Goal: Book appointment/travel/reservation

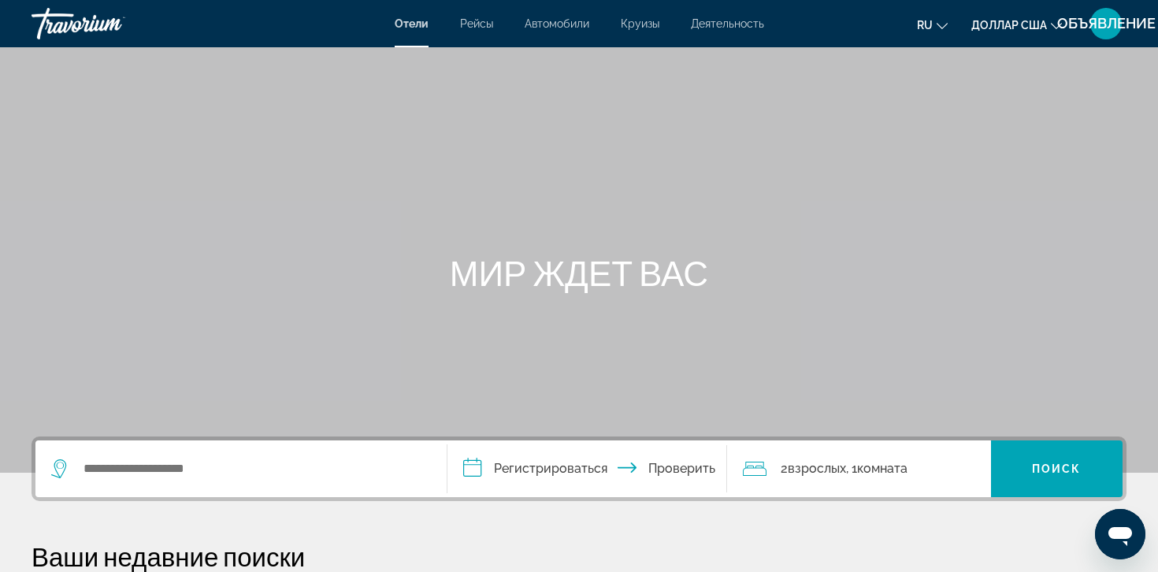
click at [417, 63] on div "Основное содержание" at bounding box center [579, 236] width 1158 height 473
click at [160, 468] on input "Виджет поиска" at bounding box center [252, 469] width 341 height 24
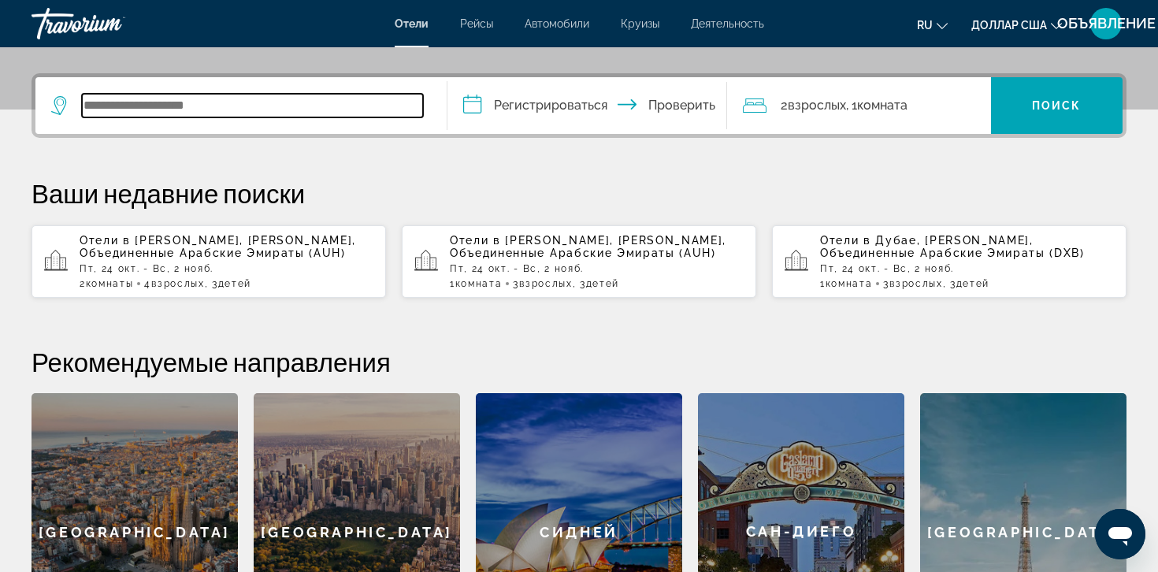
scroll to position [385, 0]
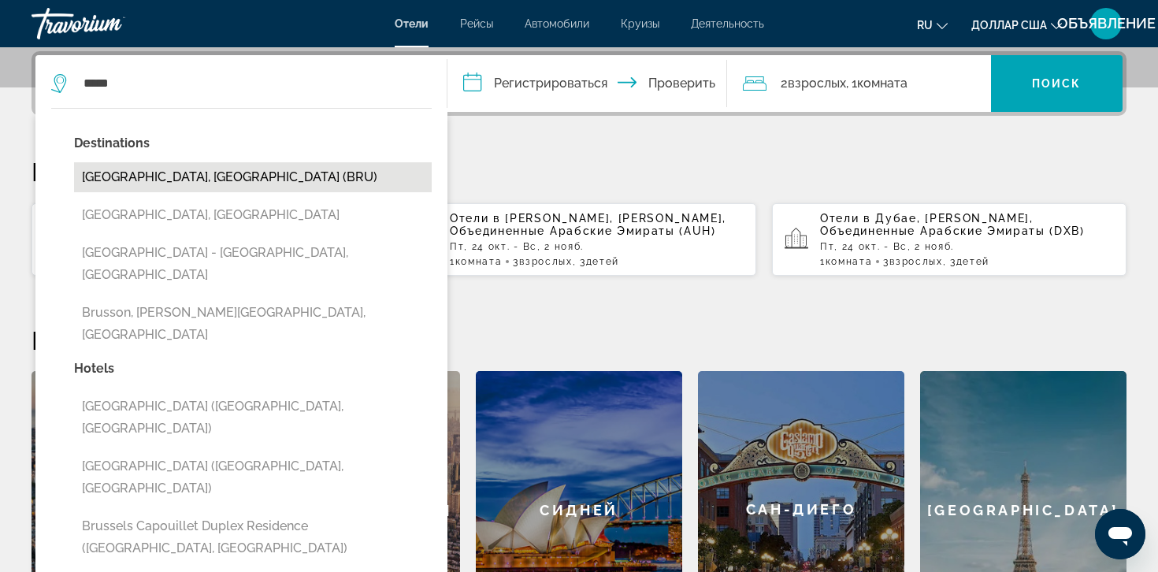
click at [169, 176] on button "[GEOGRAPHIC_DATA], [GEOGRAPHIC_DATA] (BRU)" at bounding box center [253, 177] width 358 height 30
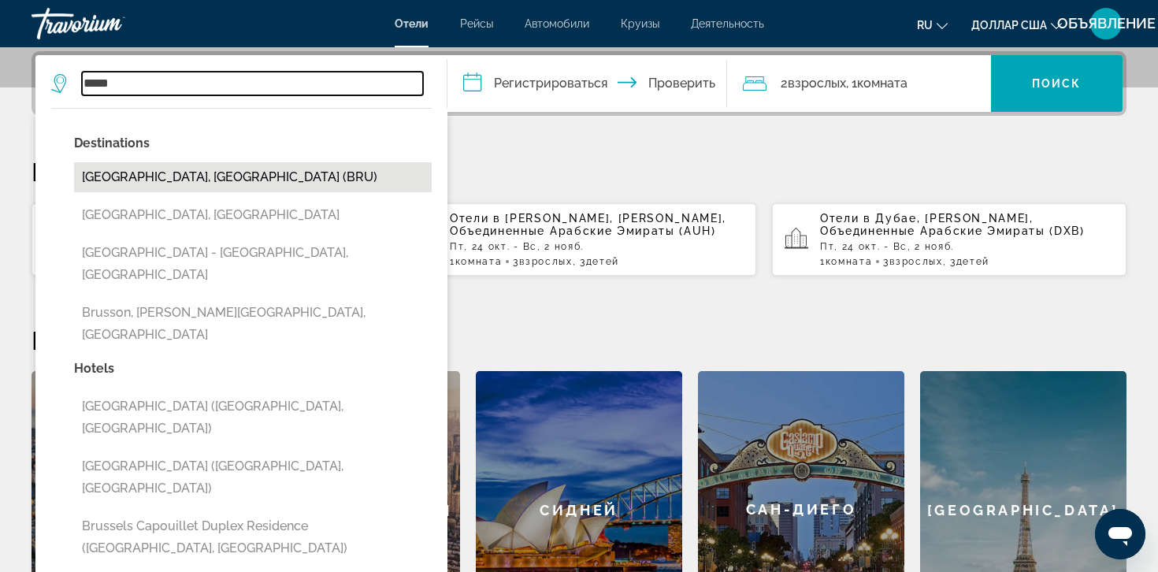
type input "**********"
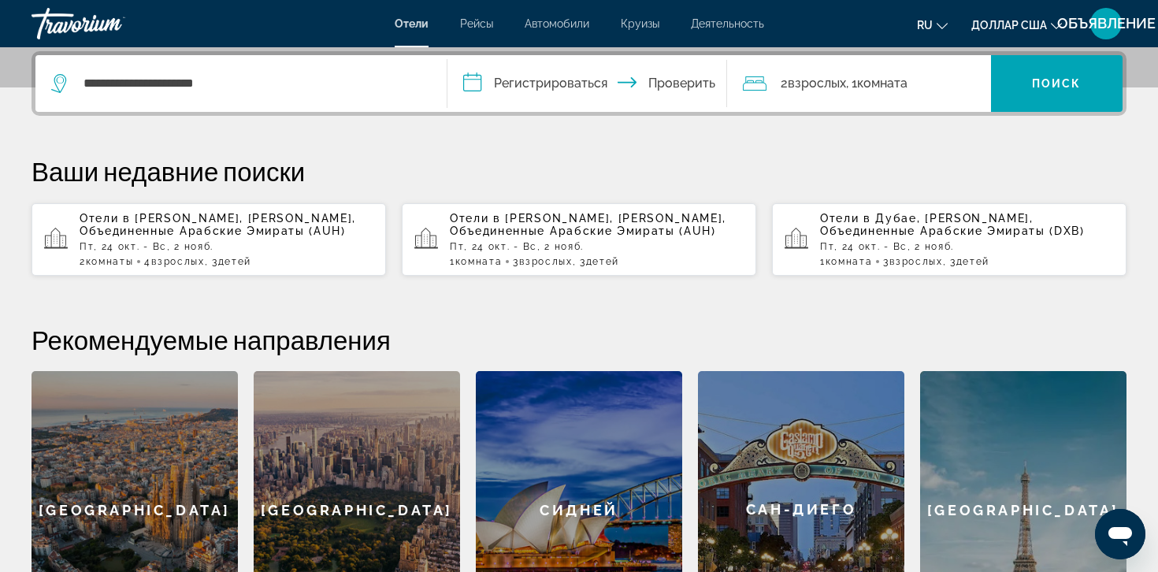
click at [552, 87] on input "**********" at bounding box center [591, 85] width 286 height 61
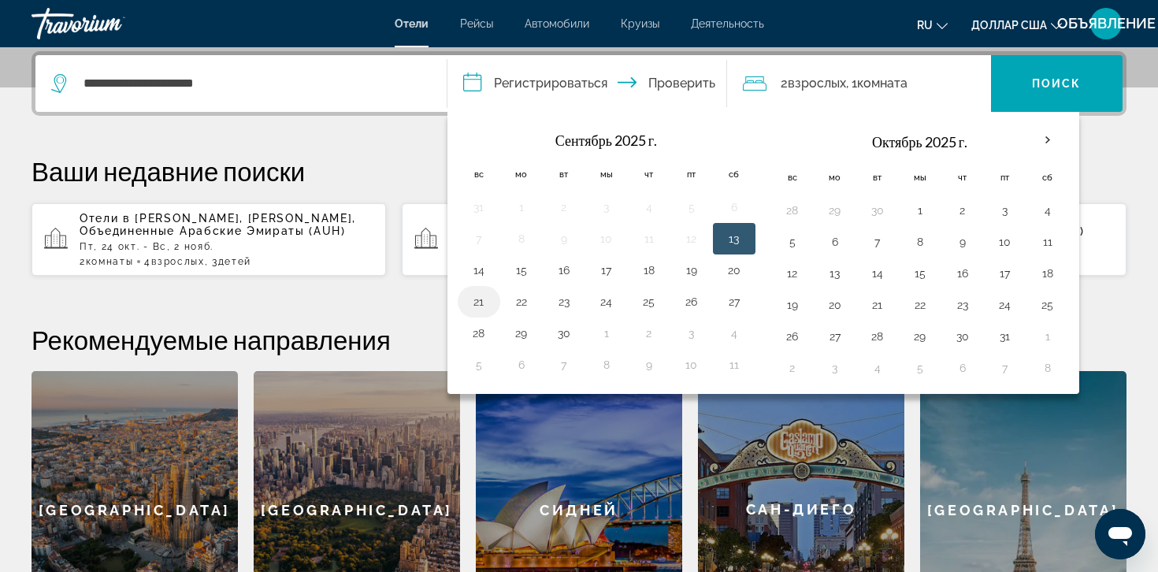
click at [475, 303] on button "21" at bounding box center [478, 302] width 25 height 22
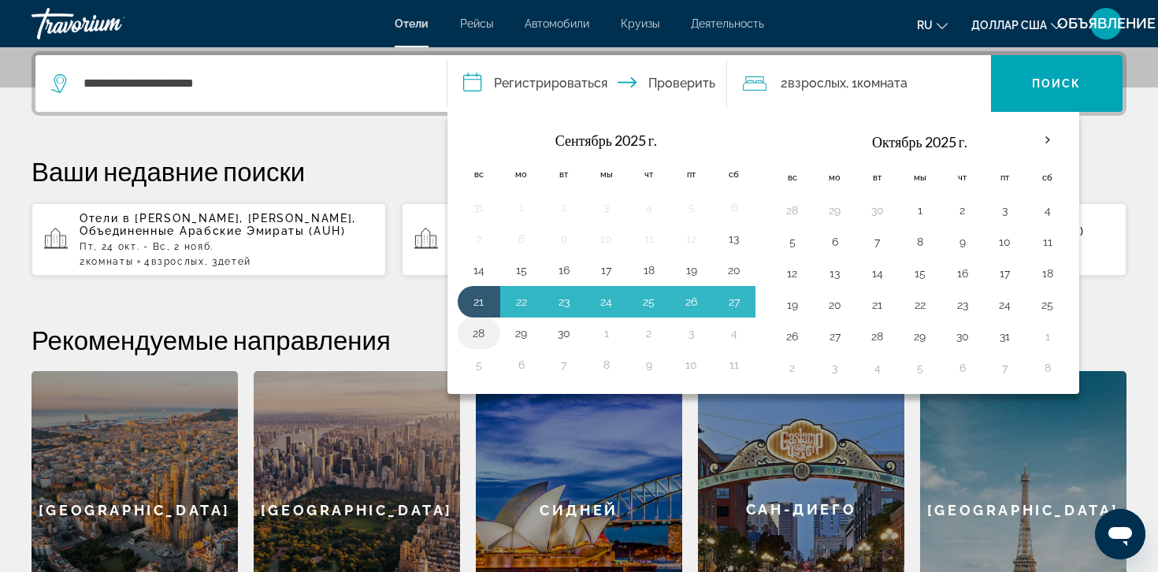
click at [468, 331] on button "28" at bounding box center [478, 333] width 25 height 22
type input "**********"
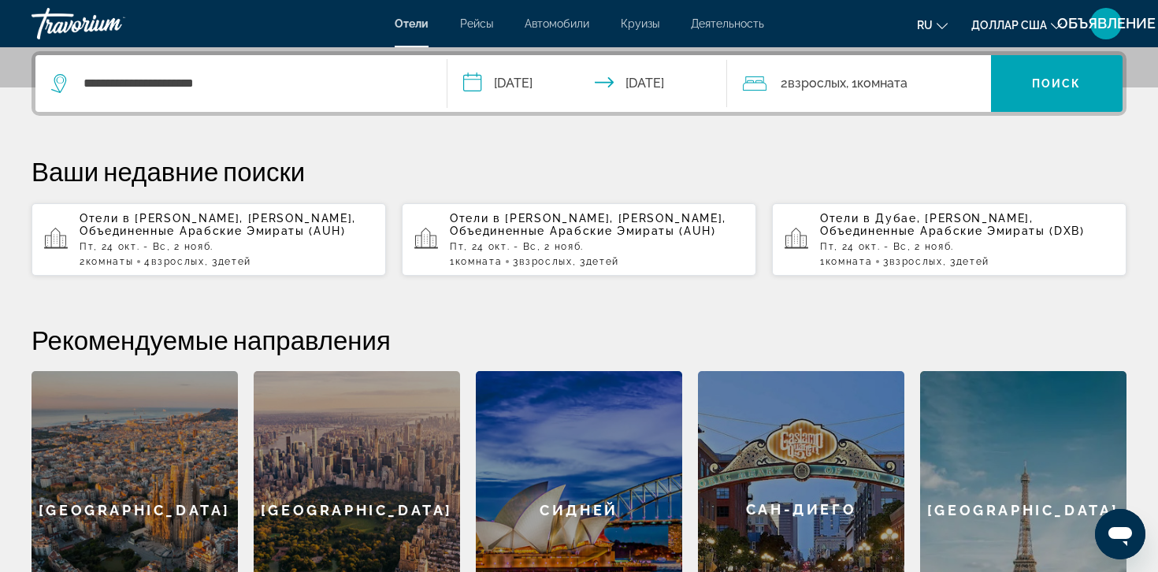
click at [854, 81] on font ", 1" at bounding box center [851, 83] width 11 height 15
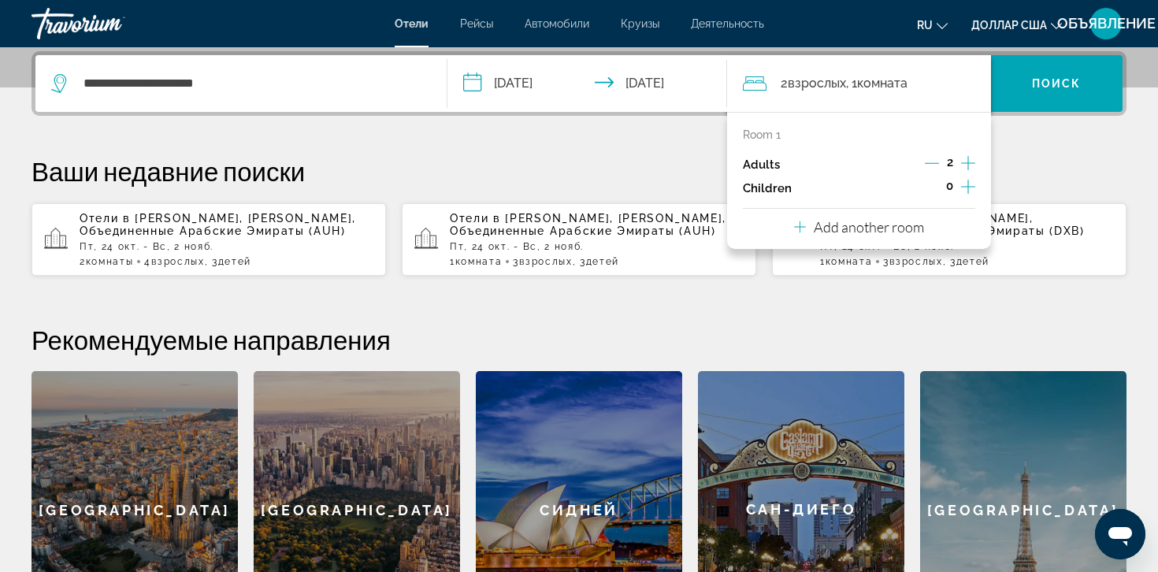
click at [843, 227] on p "Add another room" at bounding box center [869, 226] width 110 height 17
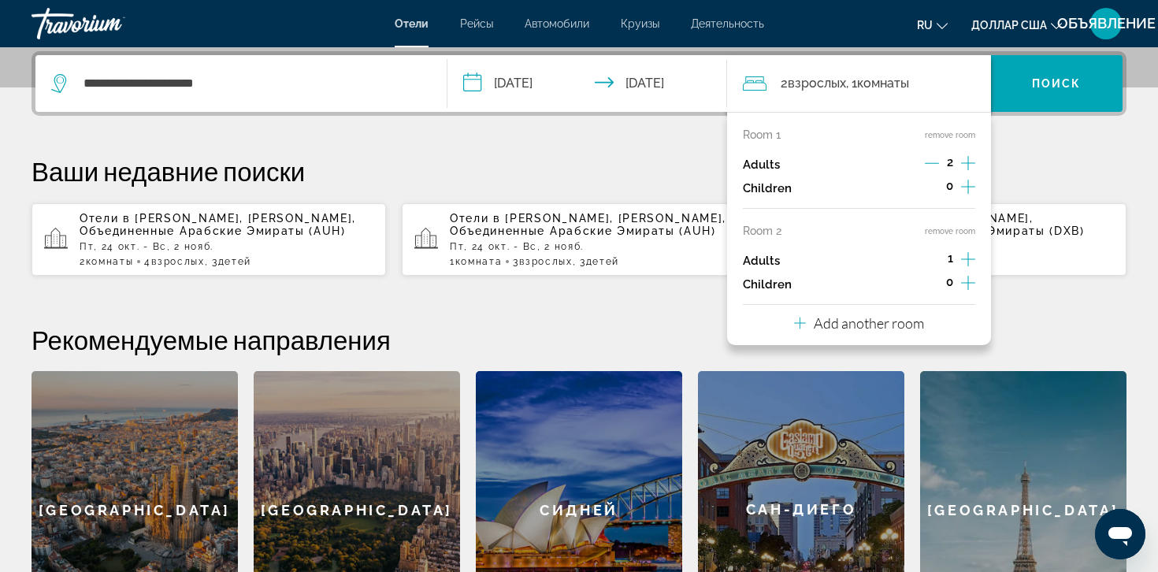
click at [840, 325] on p "Add another room" at bounding box center [869, 322] width 110 height 17
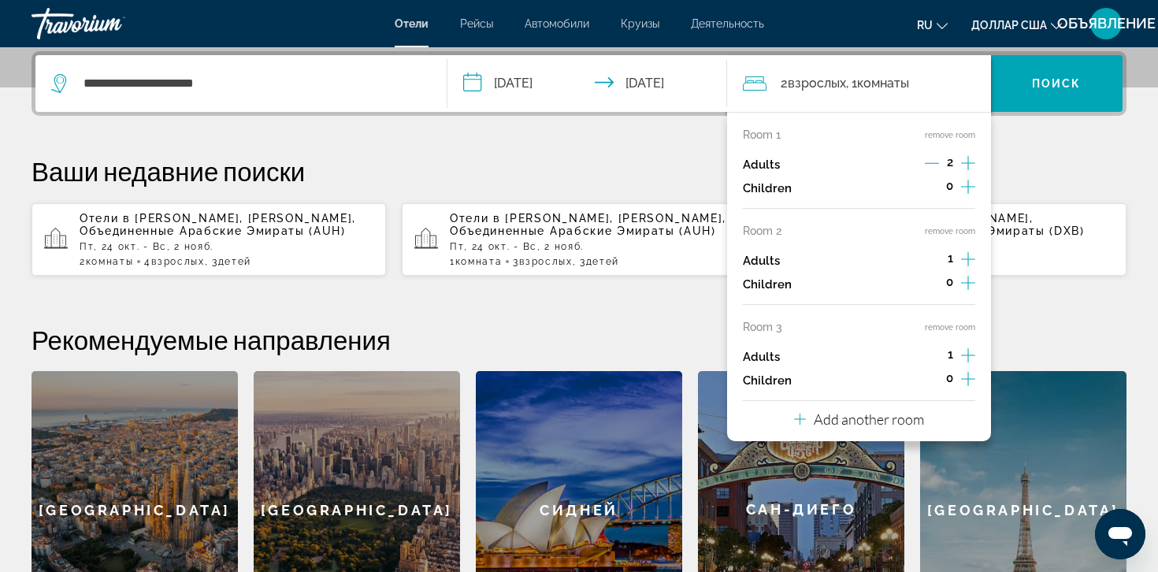
click at [838, 418] on p "Add another room" at bounding box center [869, 419] width 110 height 17
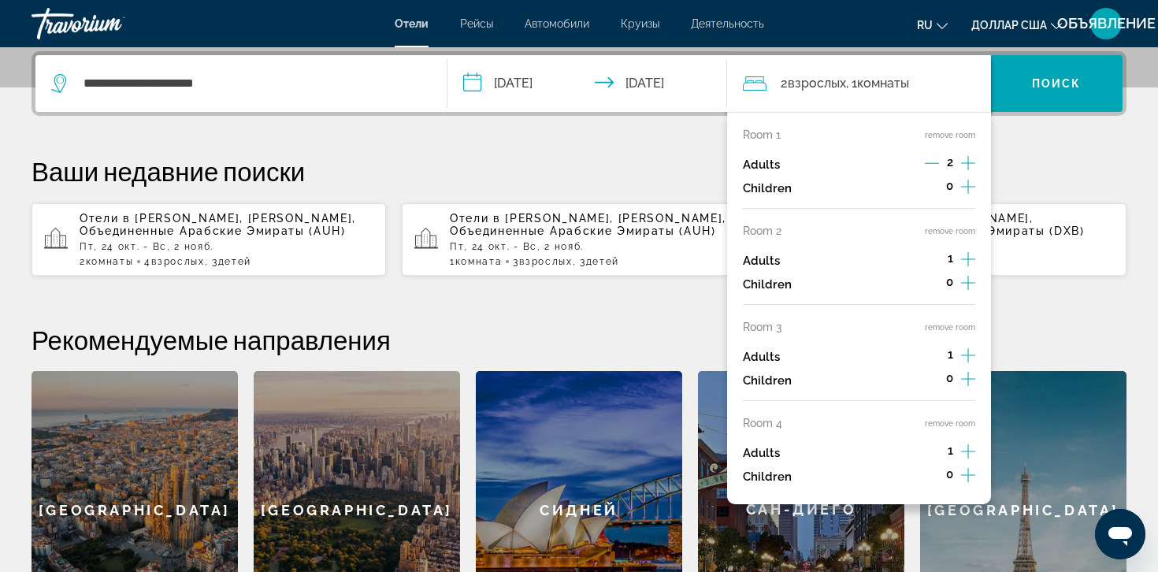
click at [960, 422] on button "remove room" at bounding box center [950, 423] width 50 height 10
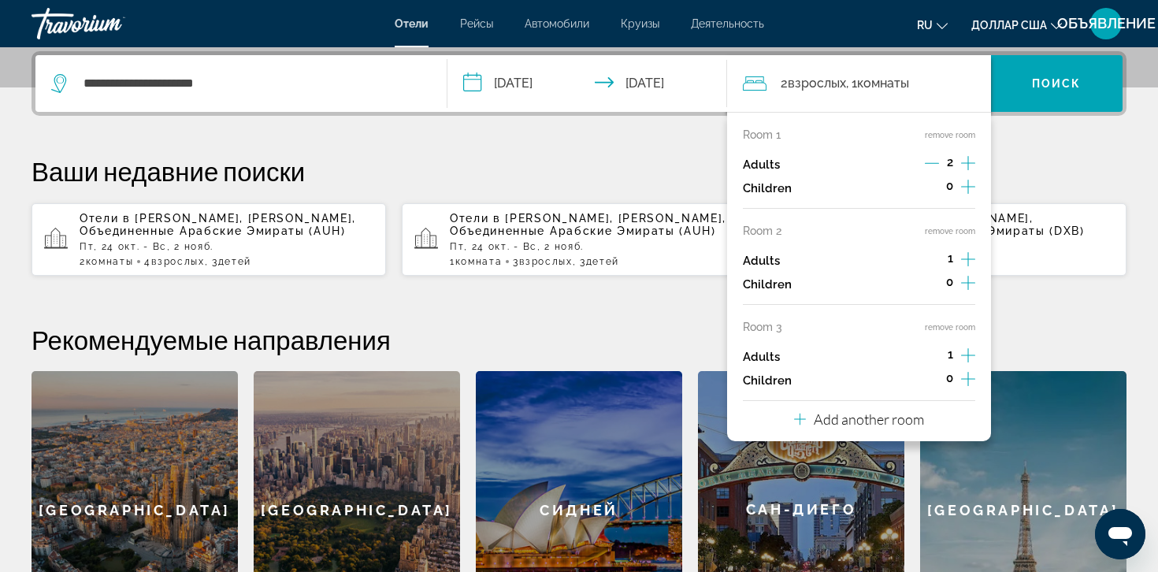
click at [967, 325] on button "remove room" at bounding box center [950, 327] width 50 height 10
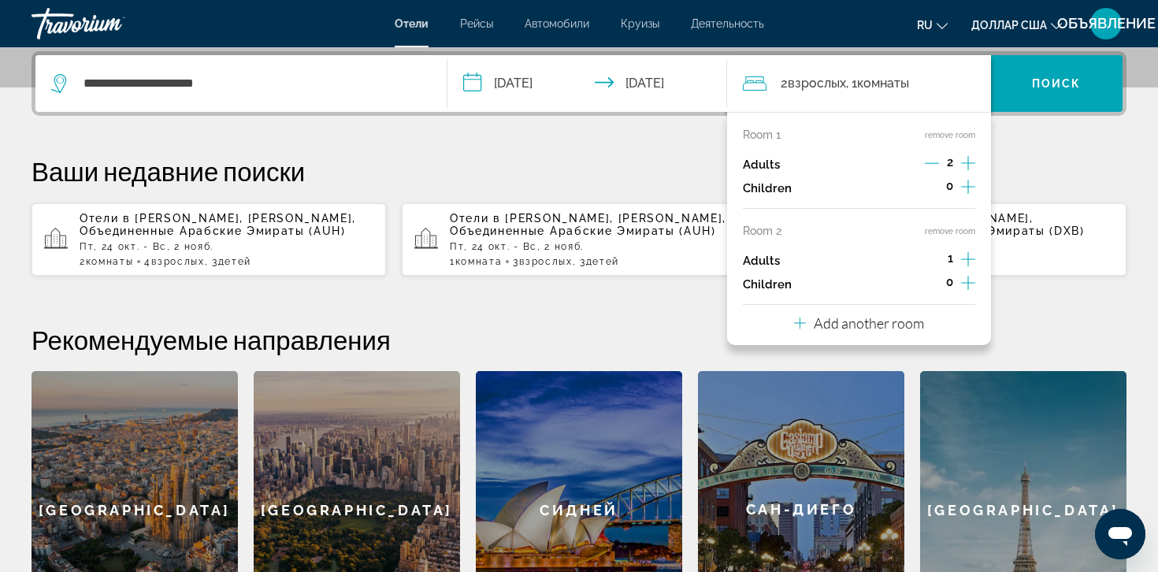
click at [958, 229] on button "remove room" at bounding box center [950, 231] width 50 height 10
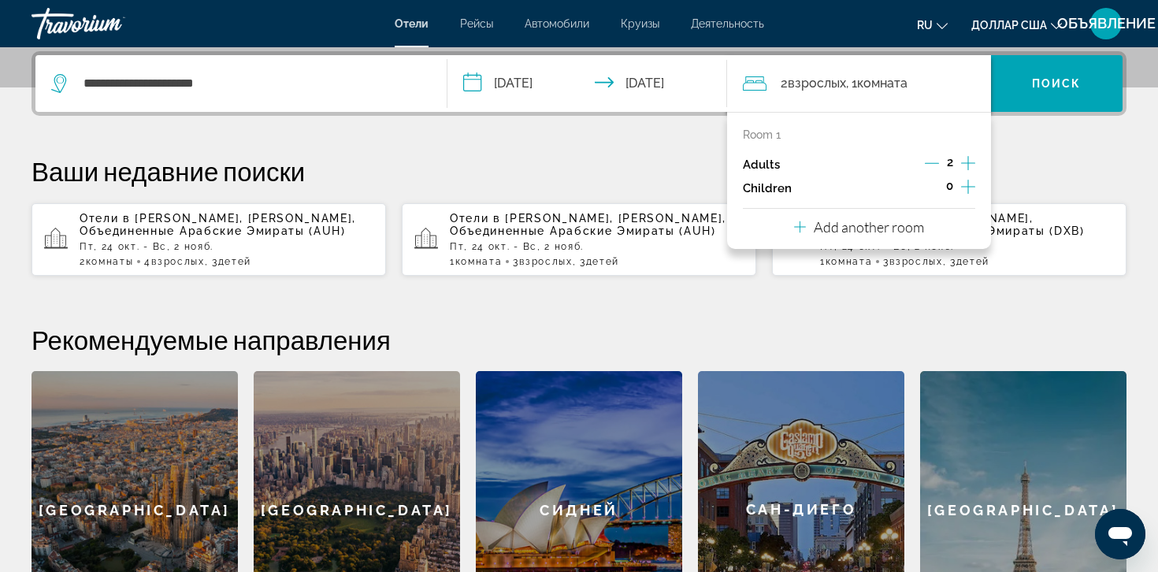
click at [905, 221] on p "Add another room" at bounding box center [869, 226] width 110 height 17
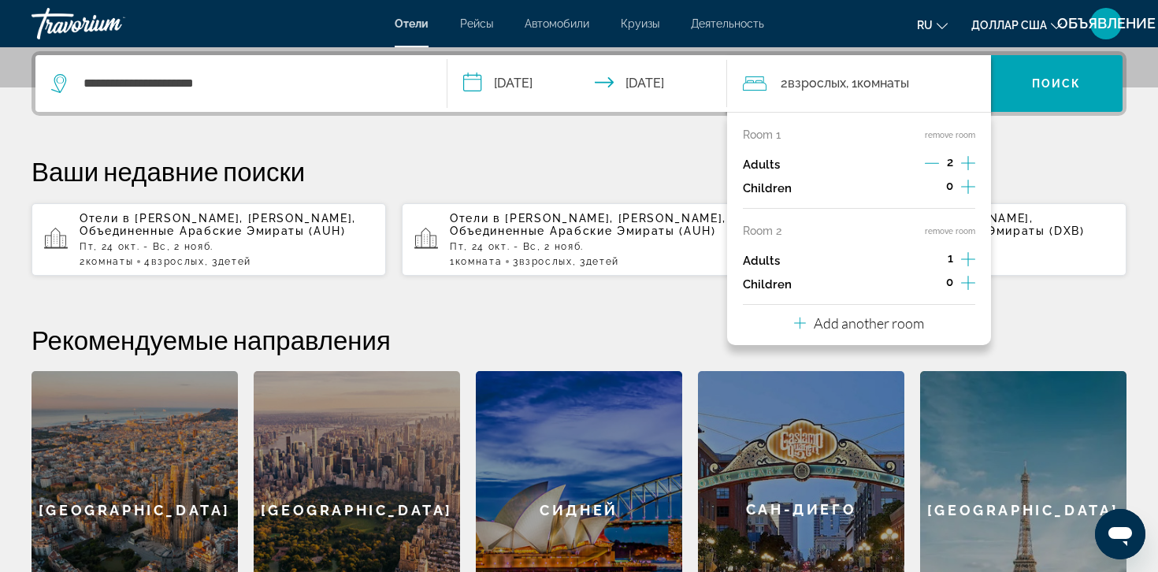
click at [969, 260] on icon "Increment adults" at bounding box center [968, 259] width 14 height 19
drag, startPoint x: 960, startPoint y: 184, endPoint x: 1086, endPoint y: 130, distance: 137.0
click at [1009, 184] on div "**********" at bounding box center [579, 349] width 1158 height 597
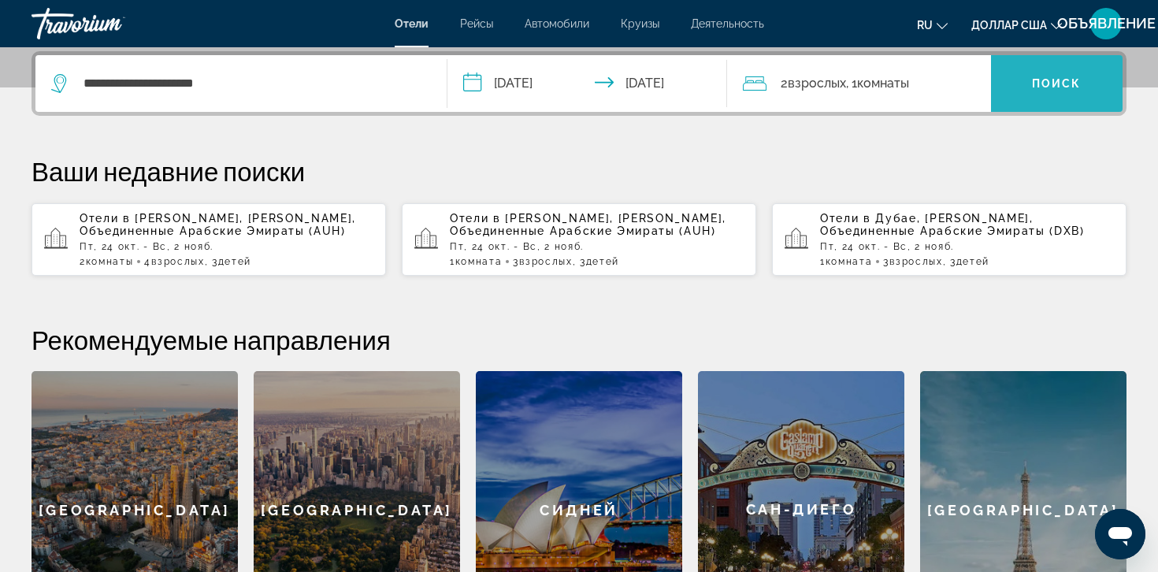
click at [1033, 90] on span "Виджет поиска" at bounding box center [1057, 84] width 132 height 38
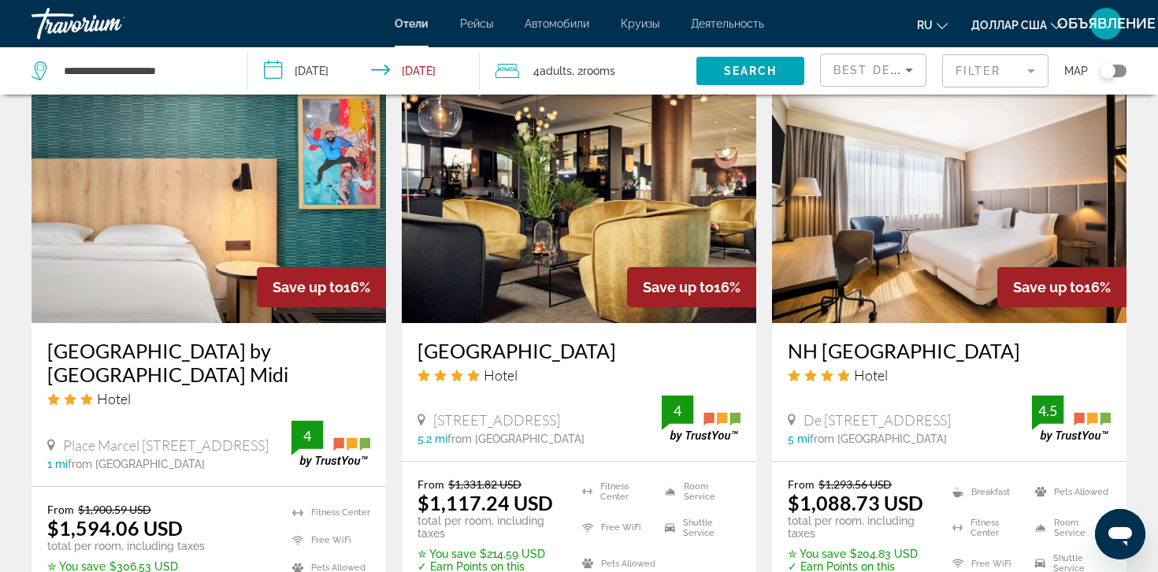
scroll to position [1972, 0]
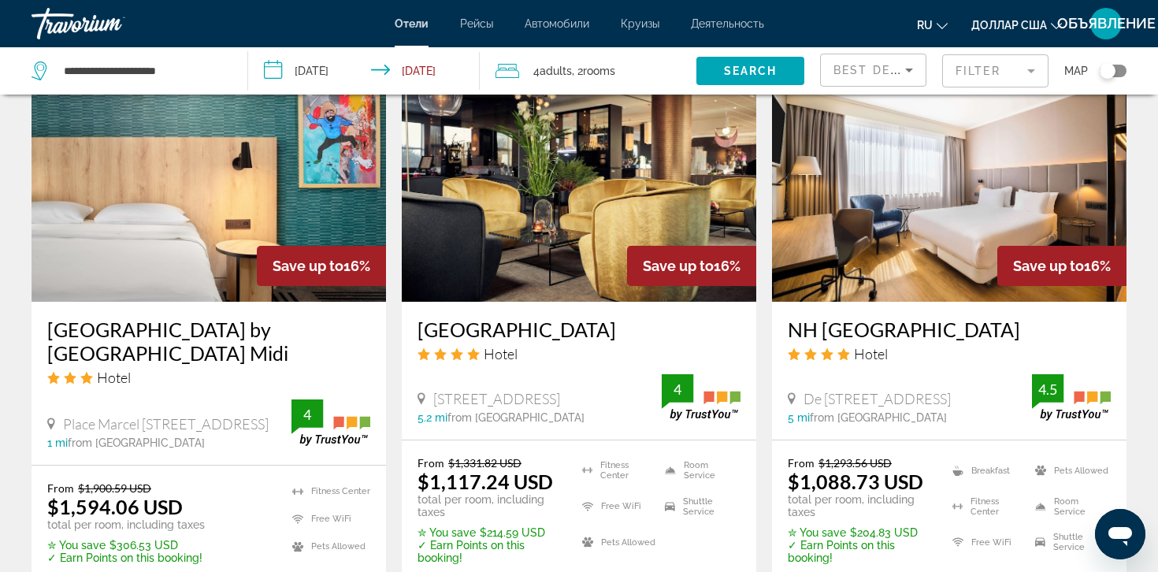
click at [982, 73] on mat-form-field "Filter" at bounding box center [995, 70] width 106 height 33
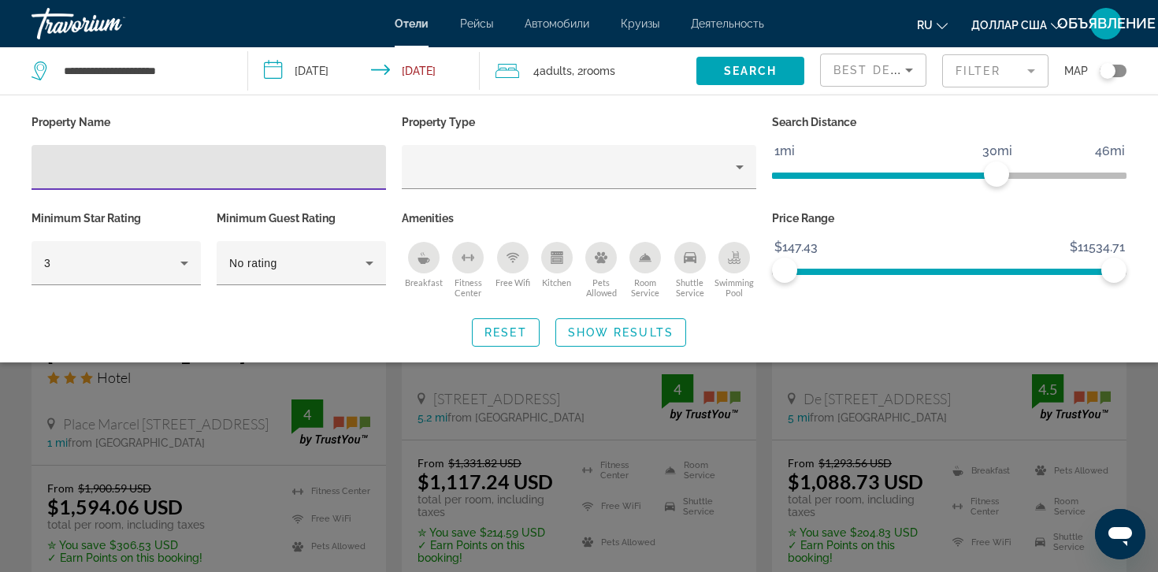
click at [315, 165] on input "Hotel Filters" at bounding box center [208, 167] width 329 height 19
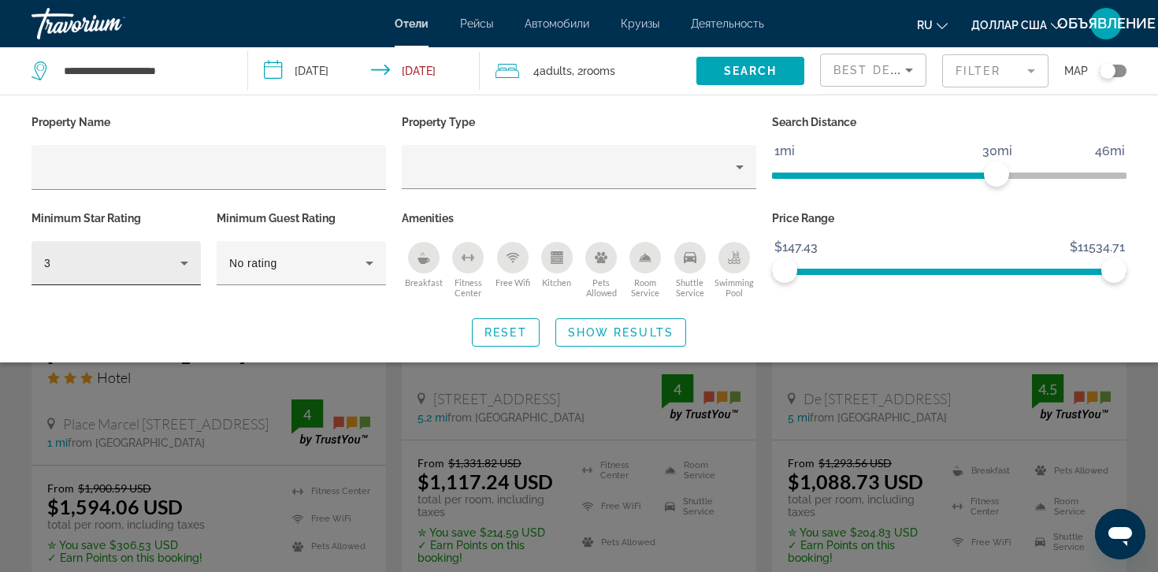
click at [91, 276] on div "3" at bounding box center [116, 263] width 144 height 44
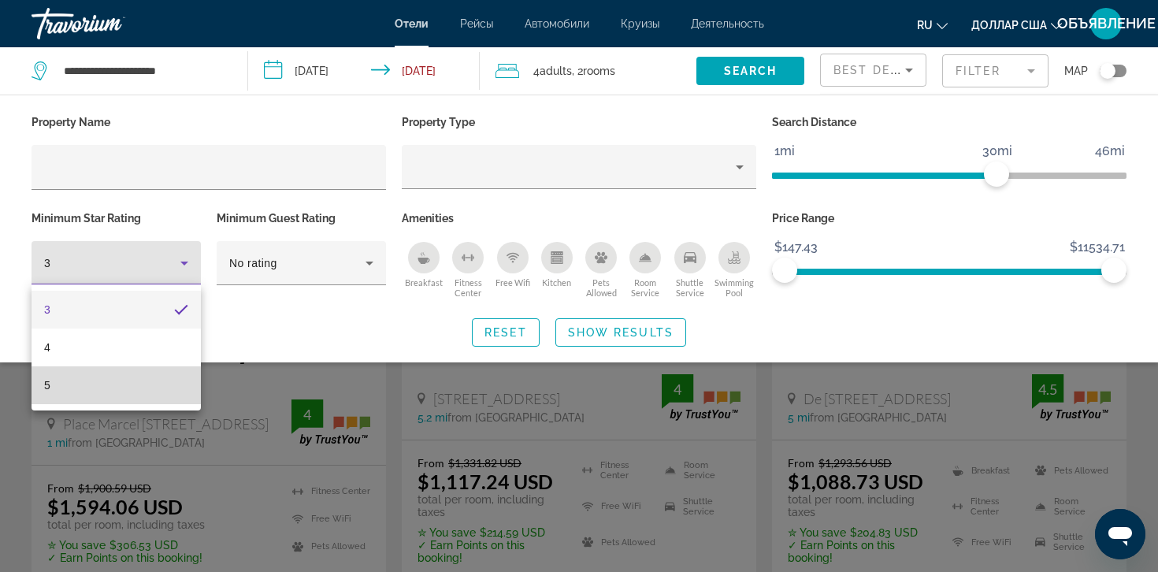
click at [76, 387] on mat-option "5" at bounding box center [116, 385] width 169 height 38
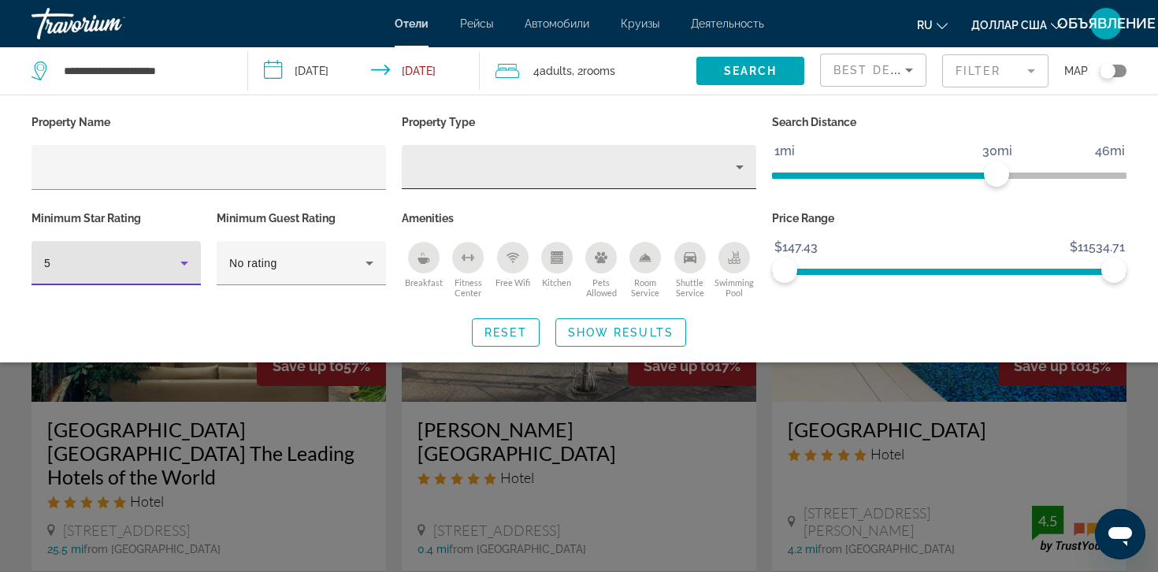
click at [714, 169] on div "Property type" at bounding box center [574, 167] width 321 height 19
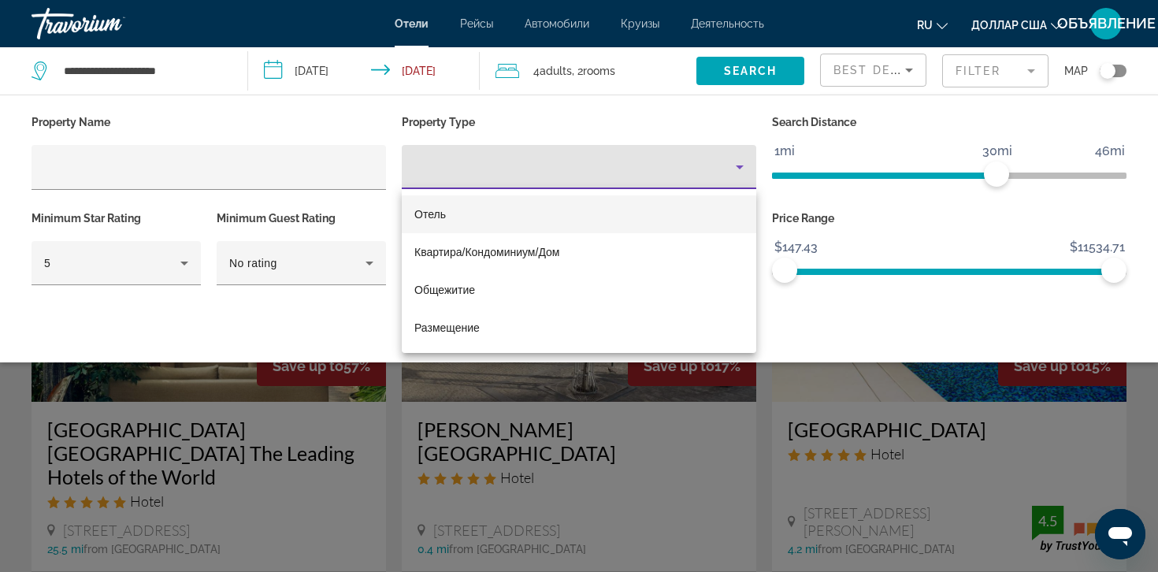
click at [727, 158] on div at bounding box center [579, 286] width 1158 height 572
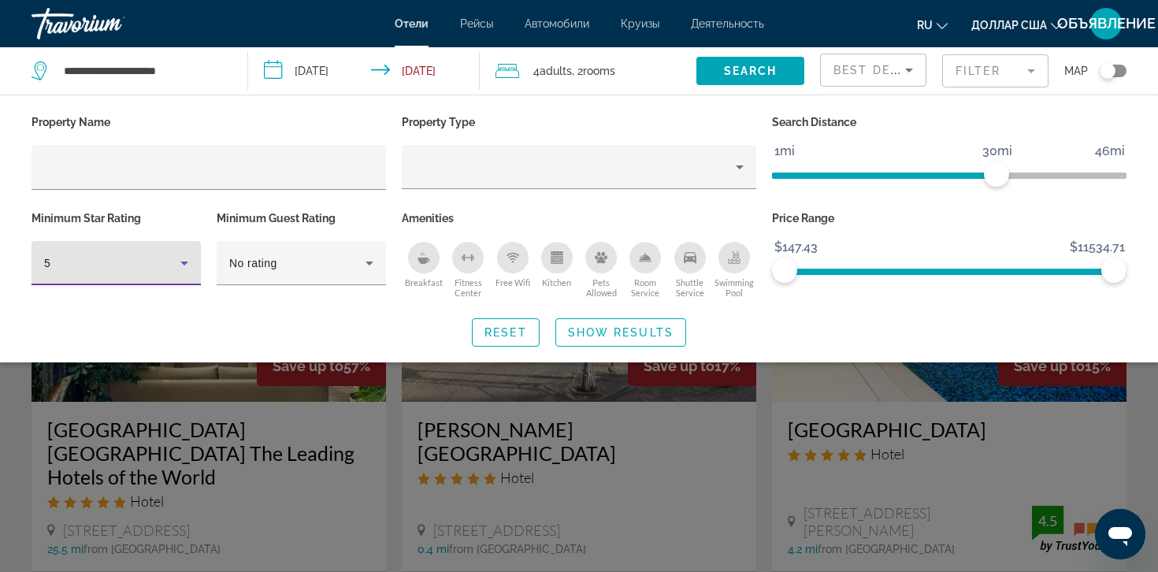
click at [134, 254] on div "5" at bounding box center [112, 263] width 136 height 19
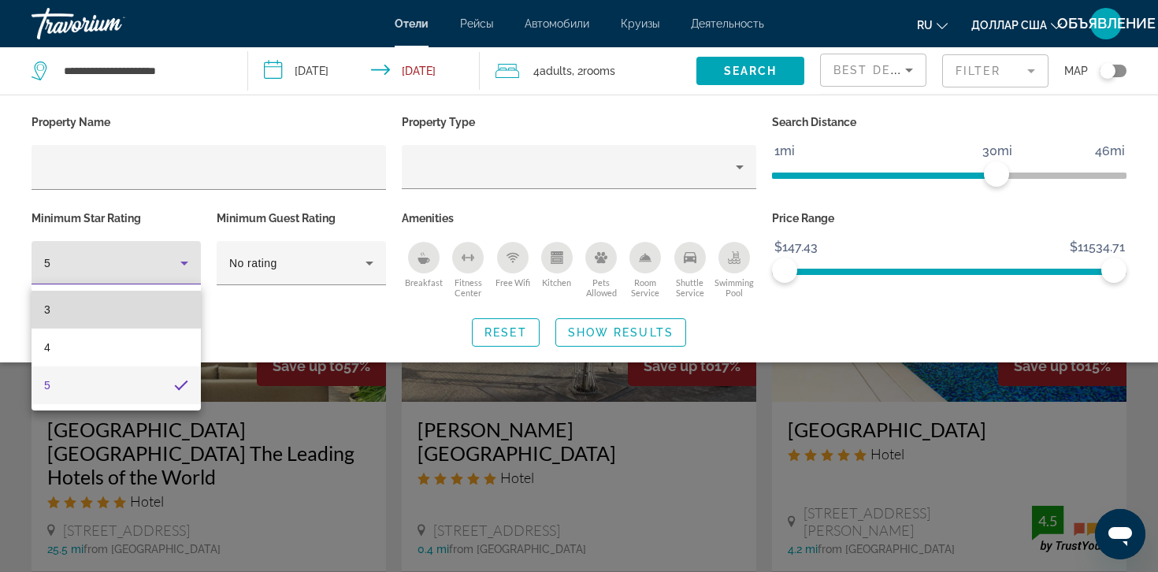
click at [79, 319] on mat-option "3" at bounding box center [116, 310] width 169 height 38
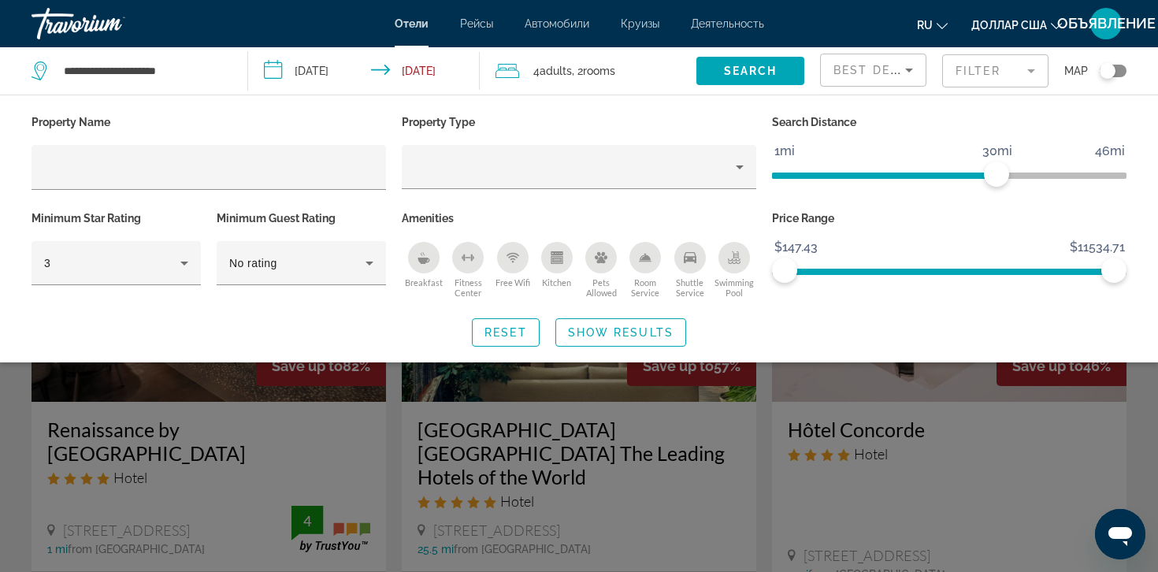
click at [1011, 76] on mat-form-field "Filter" at bounding box center [995, 70] width 106 height 33
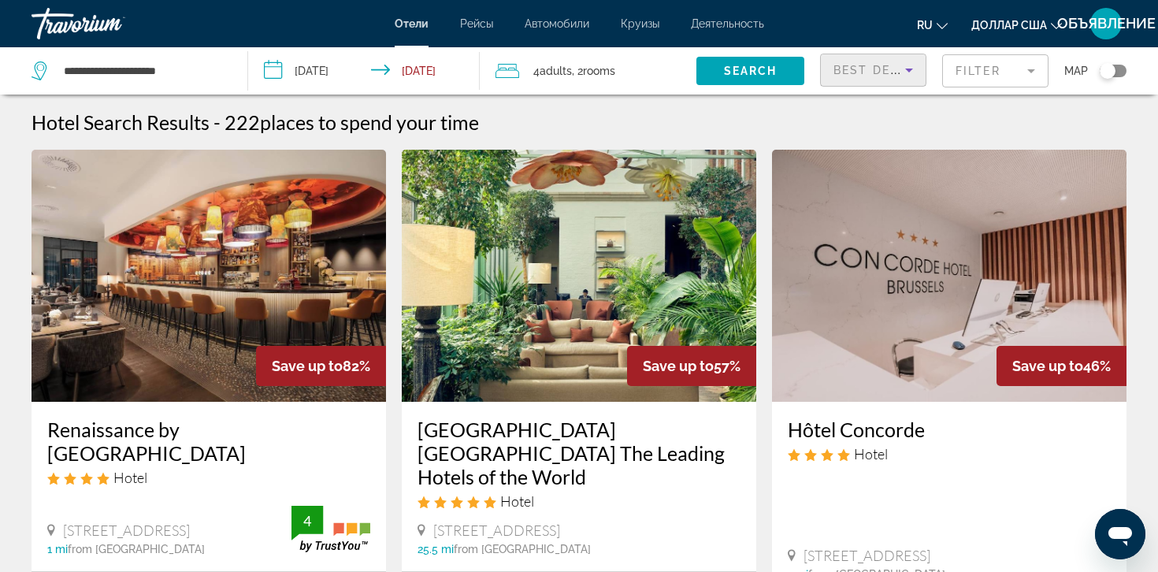
click at [890, 71] on span "Best Deals" at bounding box center [875, 70] width 82 height 13
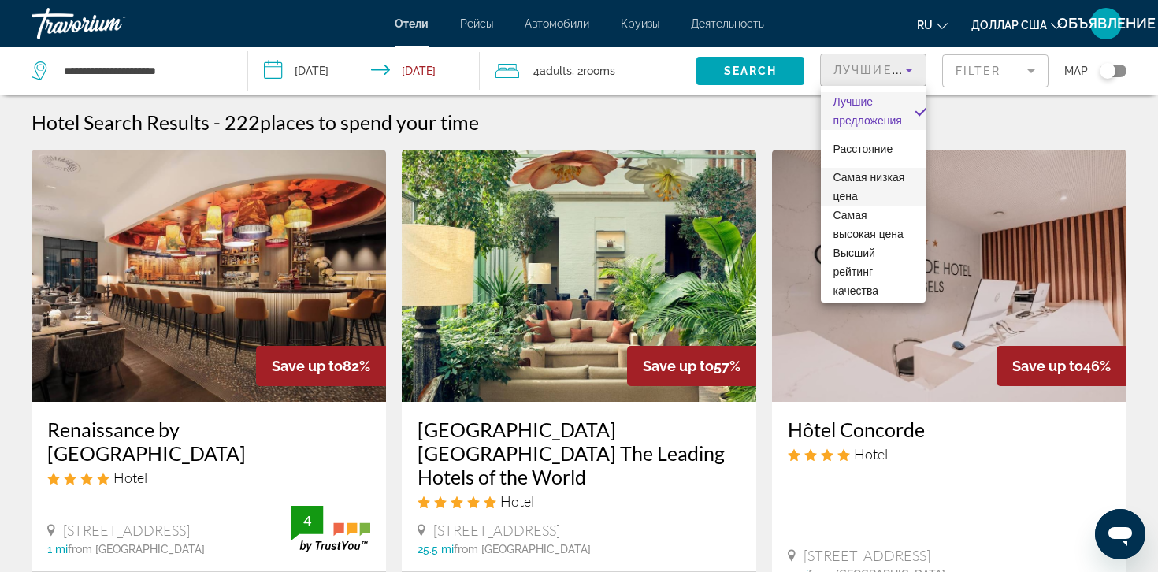
click at [852, 188] on span "Самая низкая цена" at bounding box center [874, 187] width 80 height 38
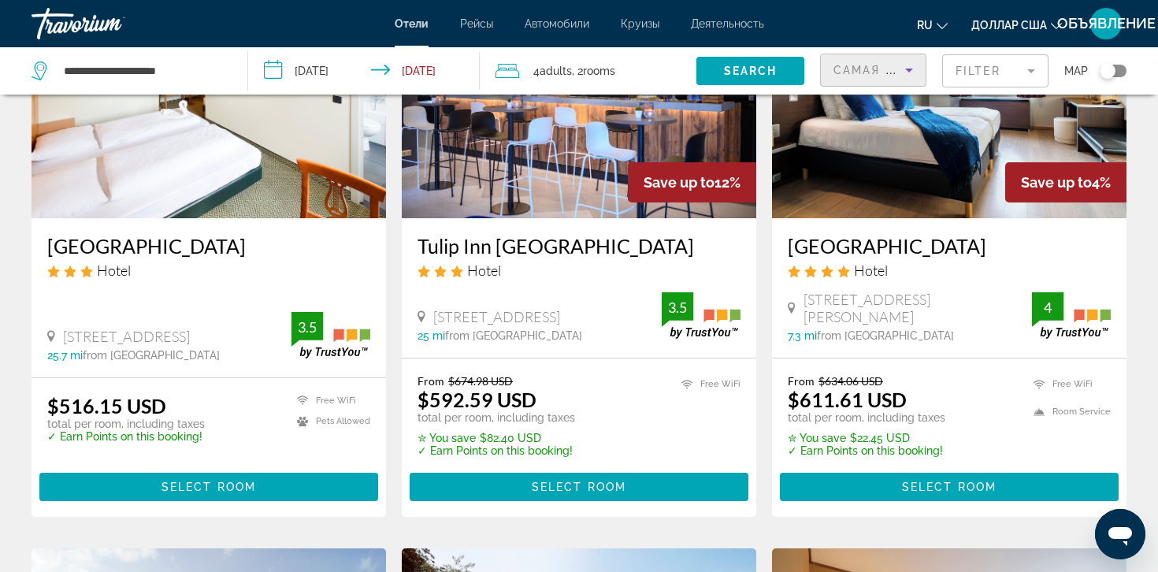
scroll to position [214, 0]
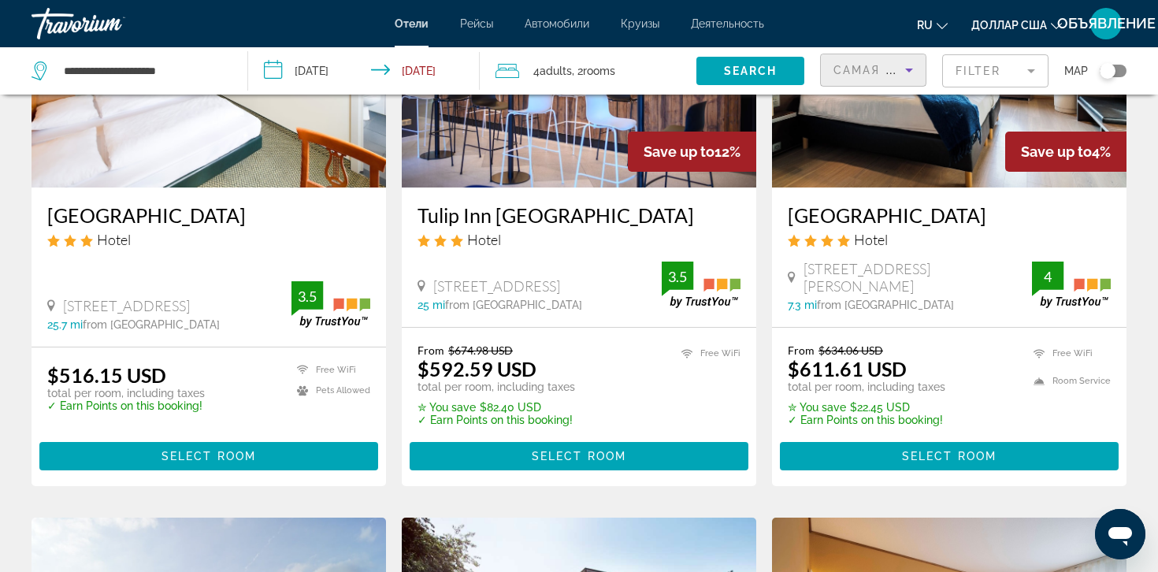
click at [554, 20] on font "Автомобили" at bounding box center [557, 23] width 65 height 13
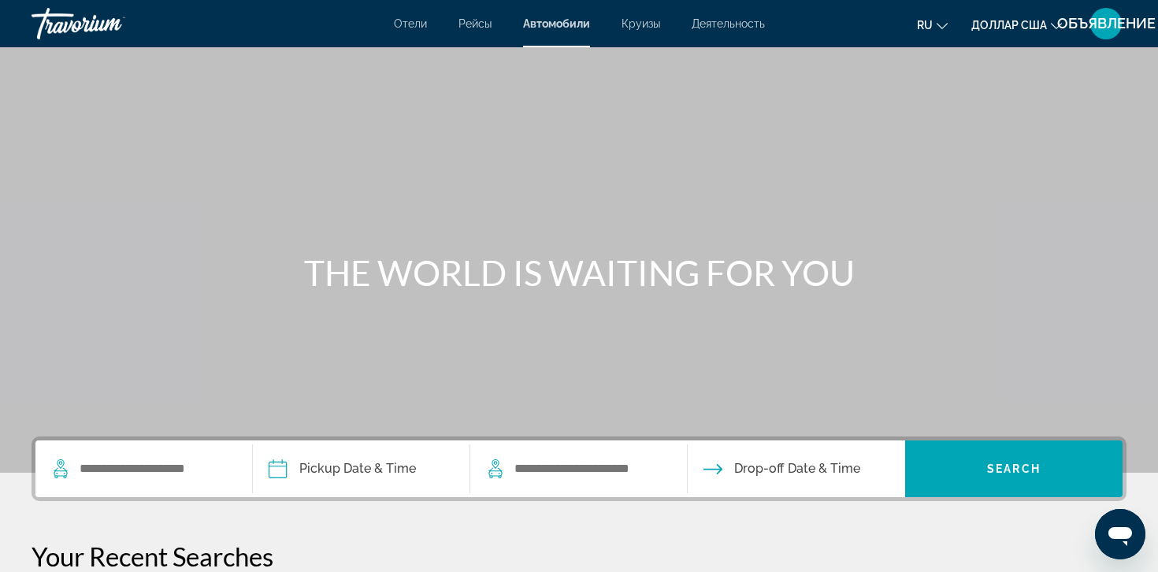
click at [630, 21] on font "Круизы" at bounding box center [641, 23] width 39 height 13
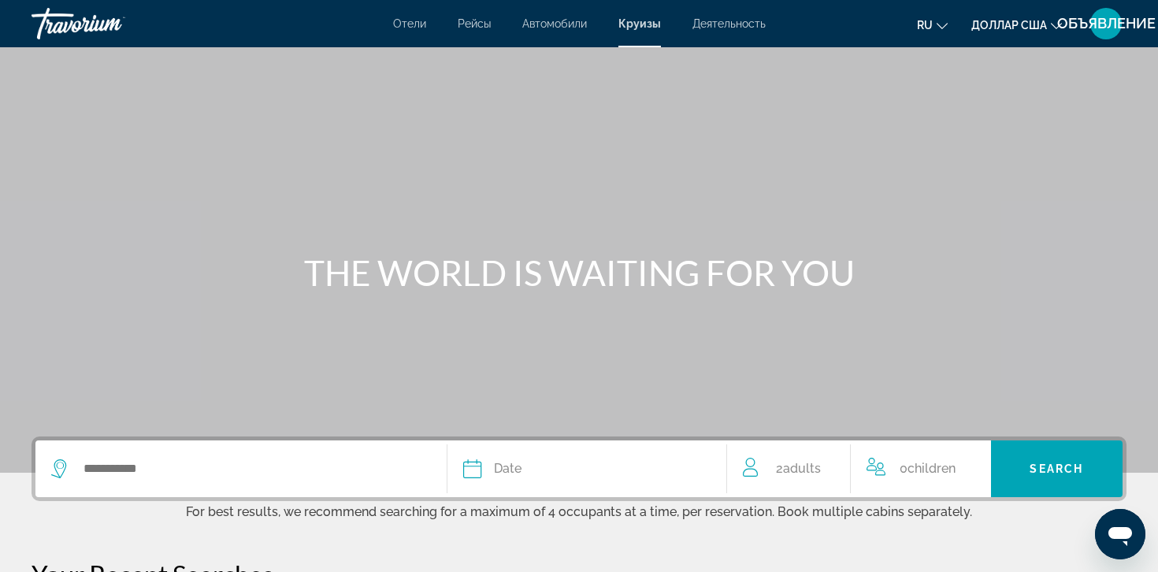
click at [725, 23] on font "Деятельность" at bounding box center [729, 23] width 73 height 13
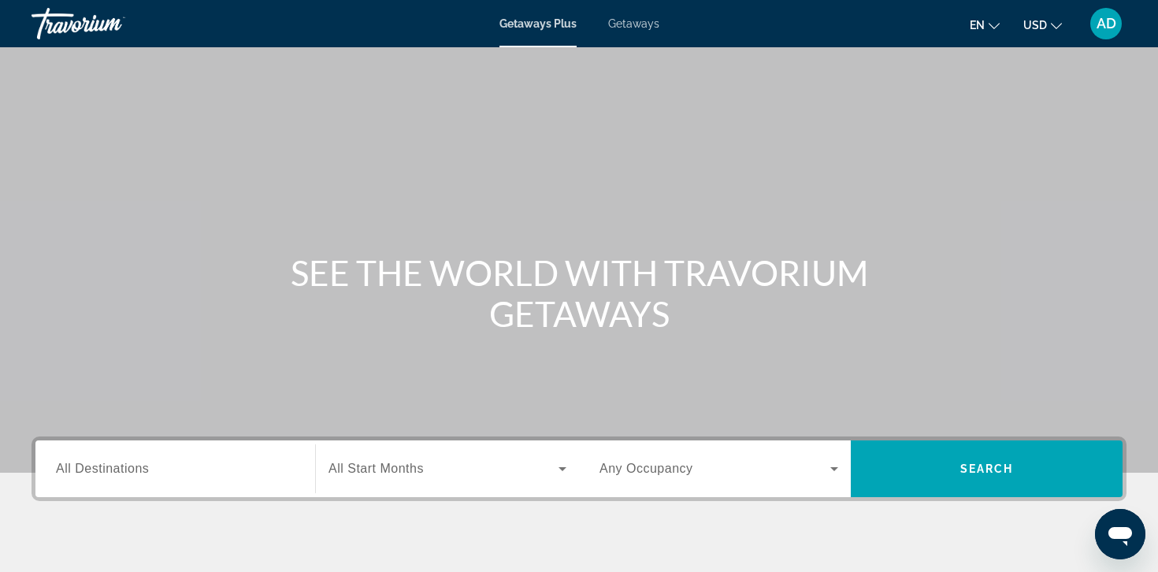
click at [641, 23] on span "Getaways" at bounding box center [633, 23] width 51 height 13
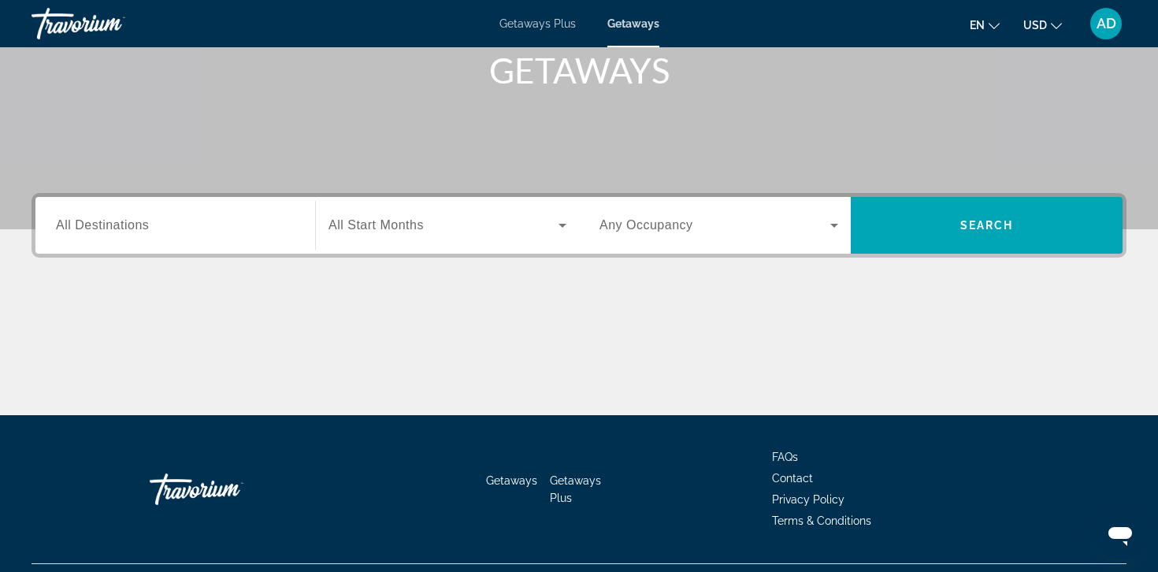
scroll to position [257, 0]
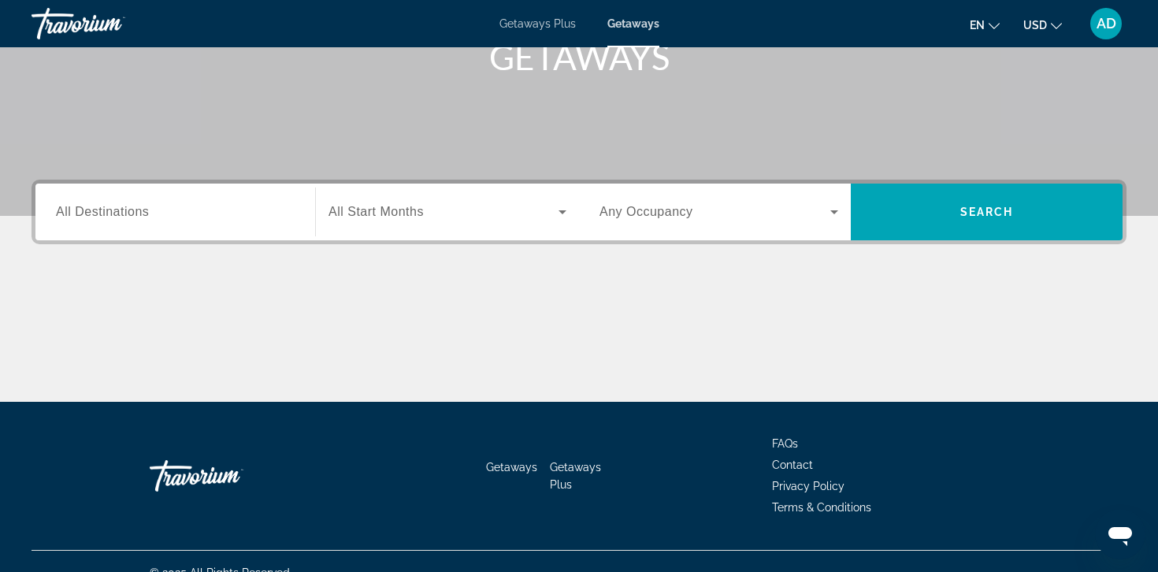
click at [172, 207] on input "Destination All Destinations" at bounding box center [175, 212] width 239 height 19
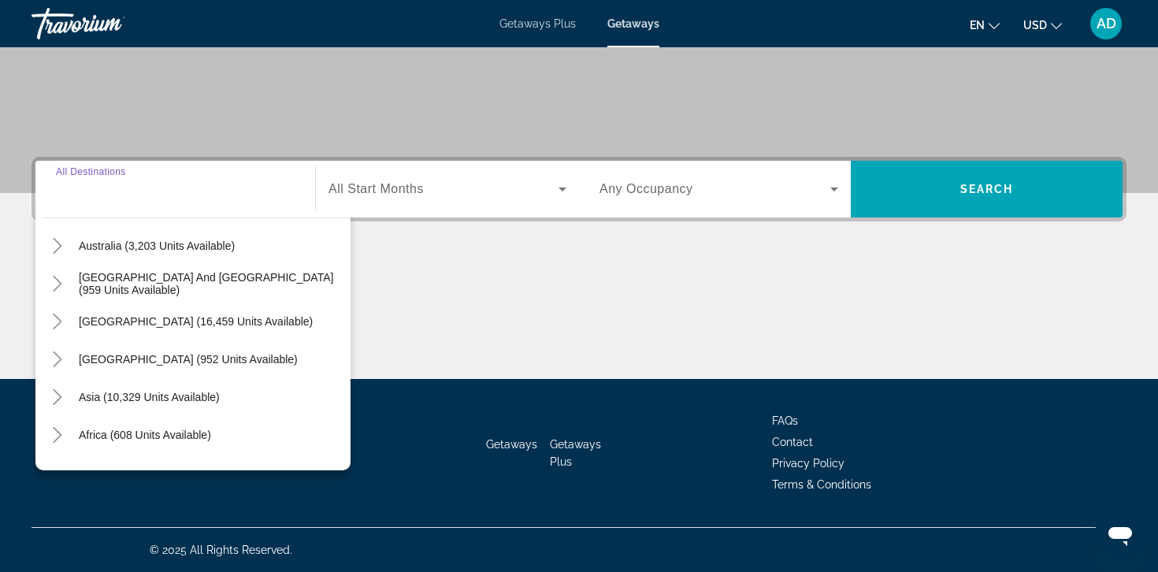
scroll to position [255, 0]
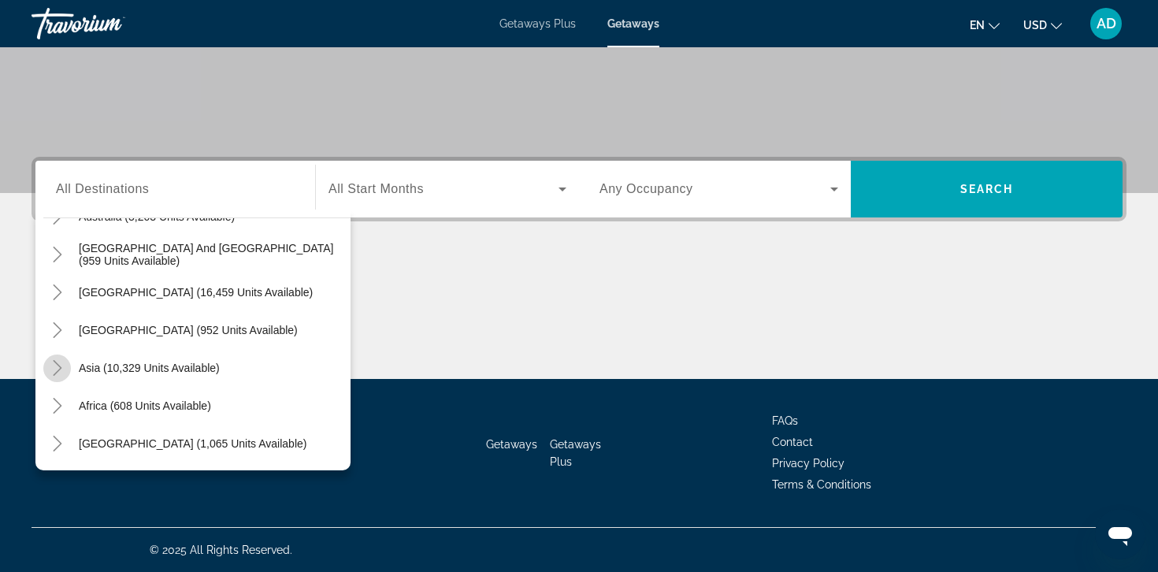
click at [55, 364] on icon "Toggle Asia (10,329 units available)" at bounding box center [58, 368] width 16 height 16
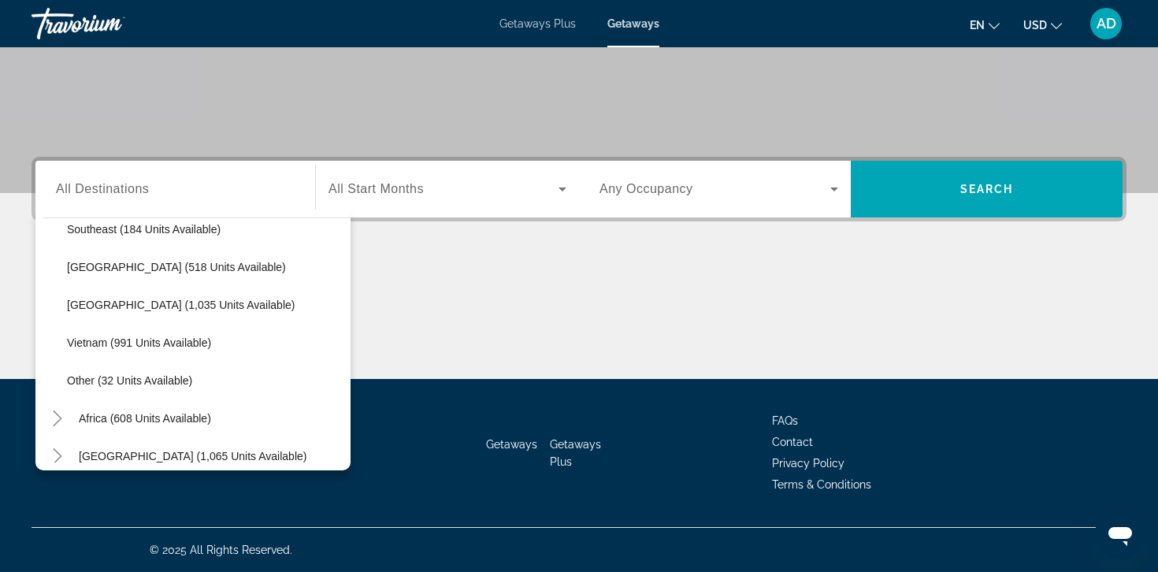
scroll to position [813, 0]
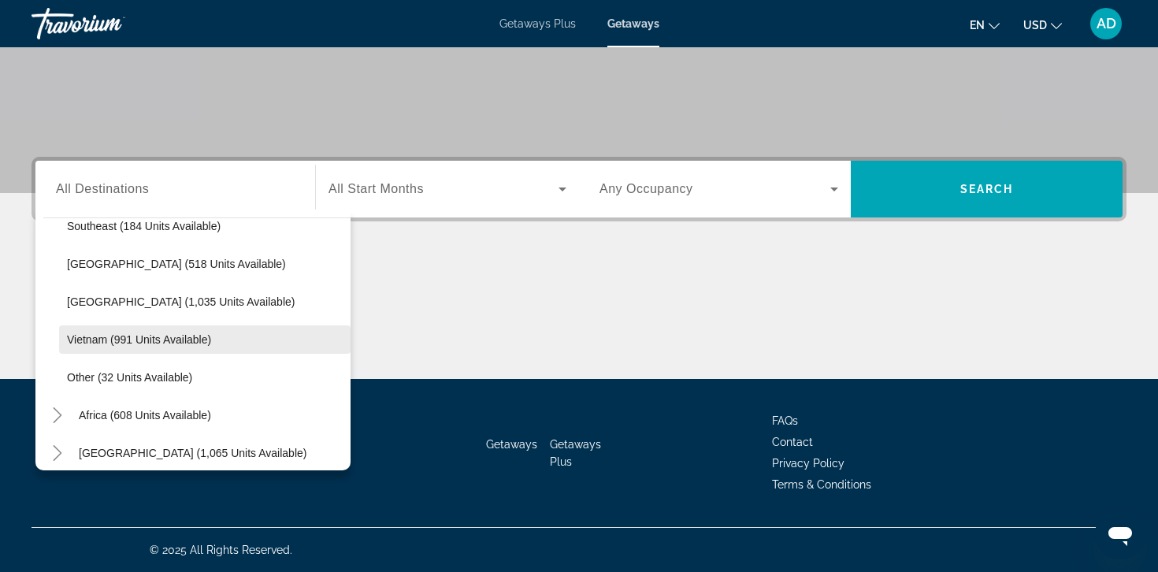
click at [98, 336] on span "Vietnam (991 units available)" at bounding box center [139, 339] width 144 height 13
type input "**********"
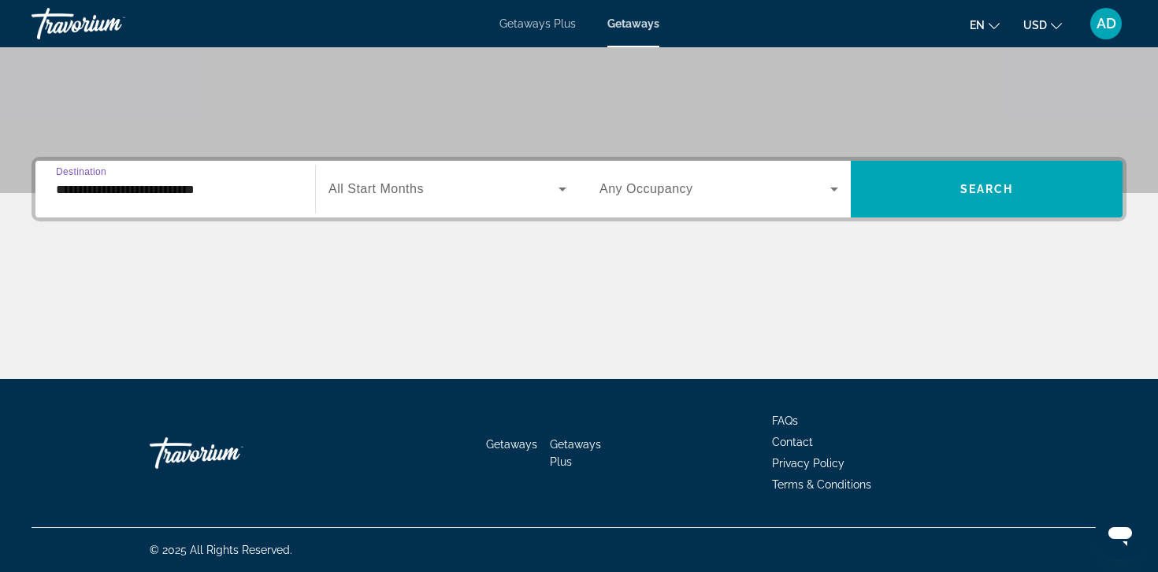
click at [377, 188] on span "All Start Months" at bounding box center [376, 188] width 95 height 13
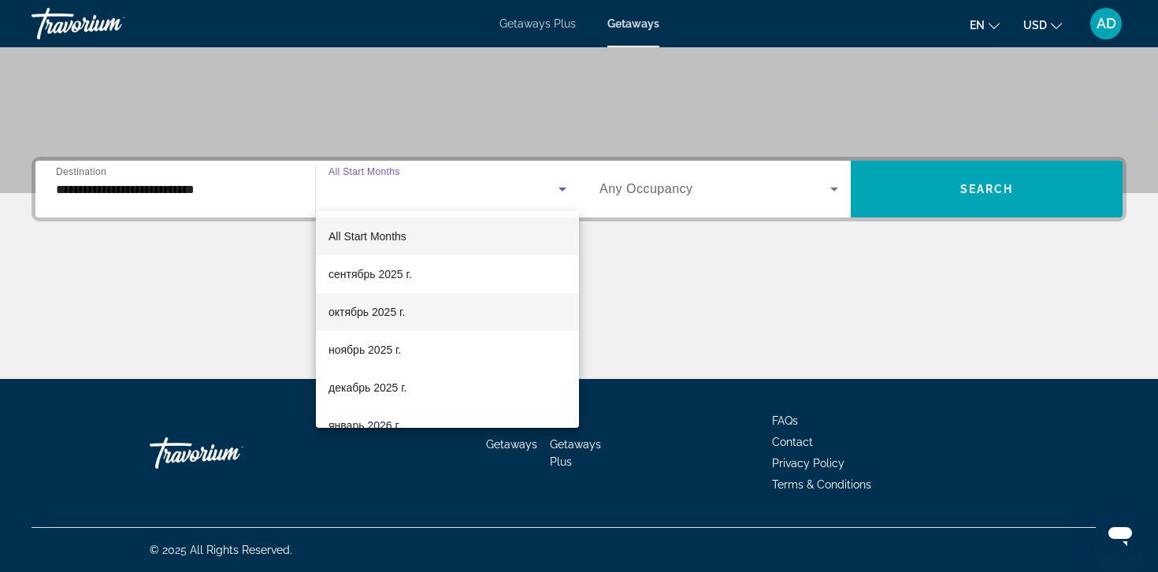
click at [355, 315] on span "октябрь 2025 г." at bounding box center [367, 312] width 76 height 19
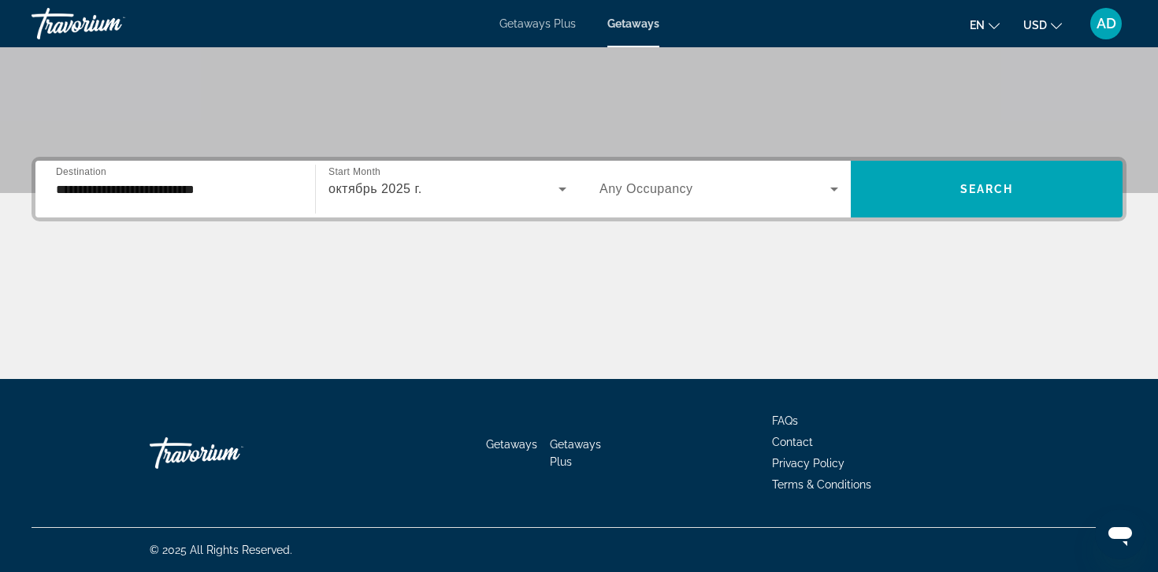
click at [786, 201] on div "Search widget" at bounding box center [719, 189] width 239 height 44
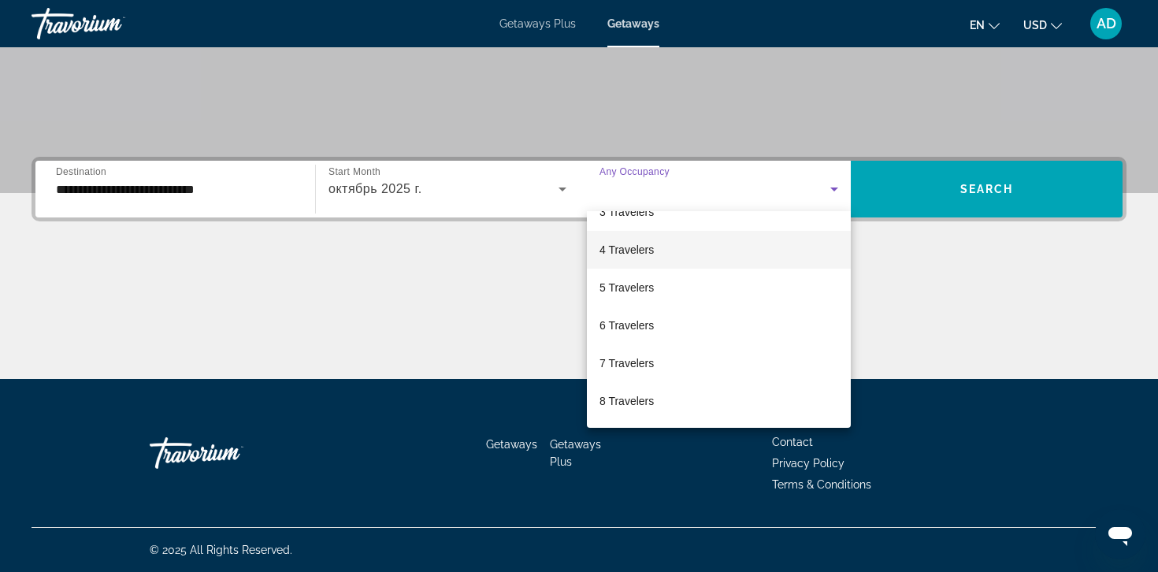
scroll to position [174, 0]
click at [912, 270] on div at bounding box center [579, 286] width 1158 height 572
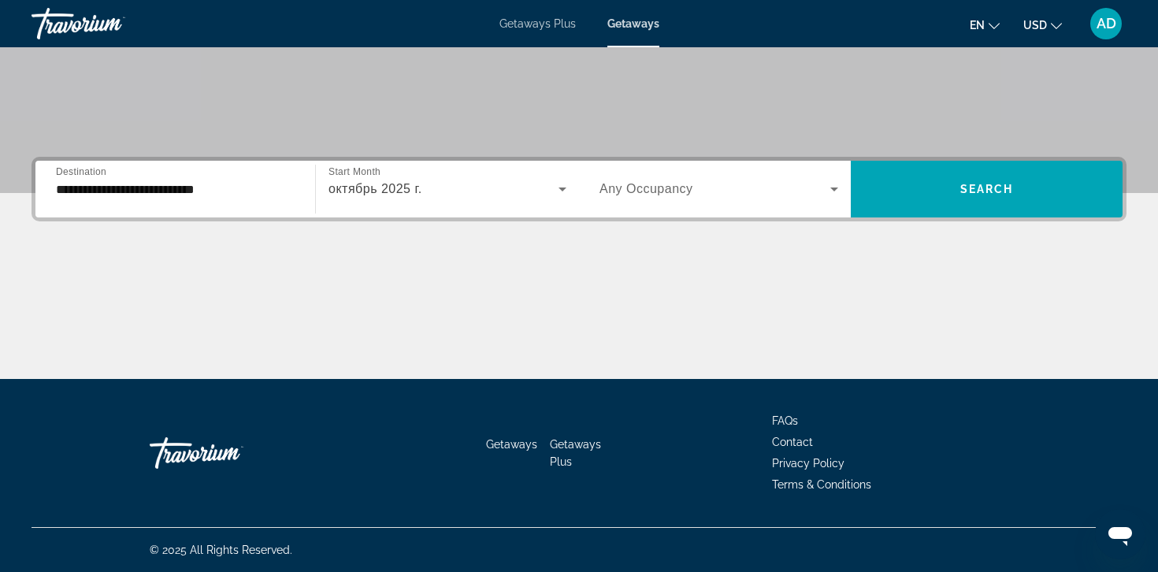
click at [775, 167] on div "Search widget" at bounding box center [719, 189] width 239 height 44
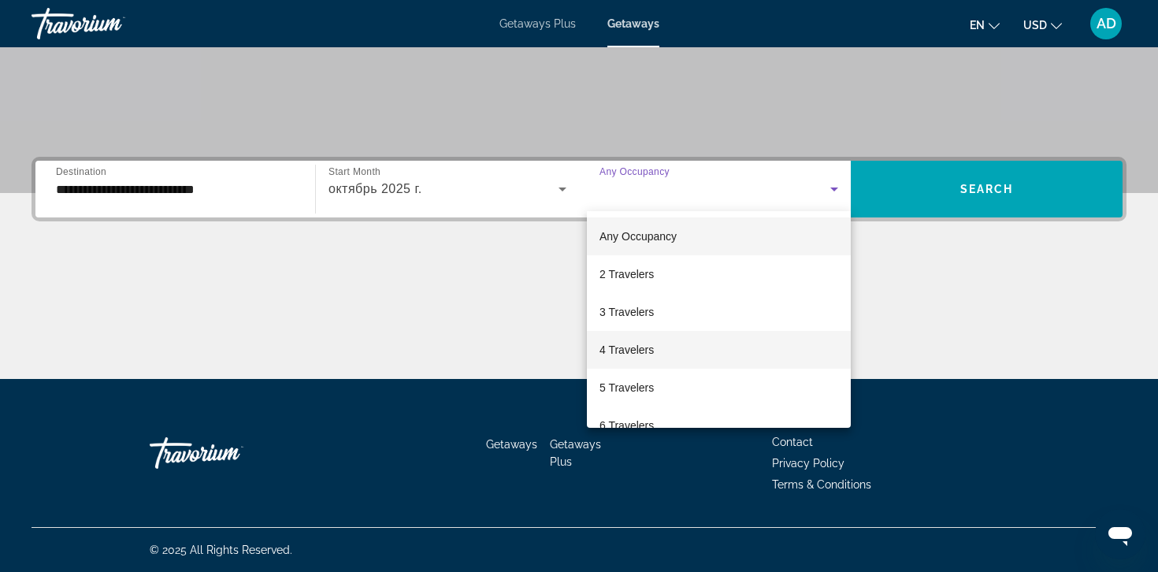
click at [627, 355] on span "4 Travelers" at bounding box center [627, 349] width 54 height 19
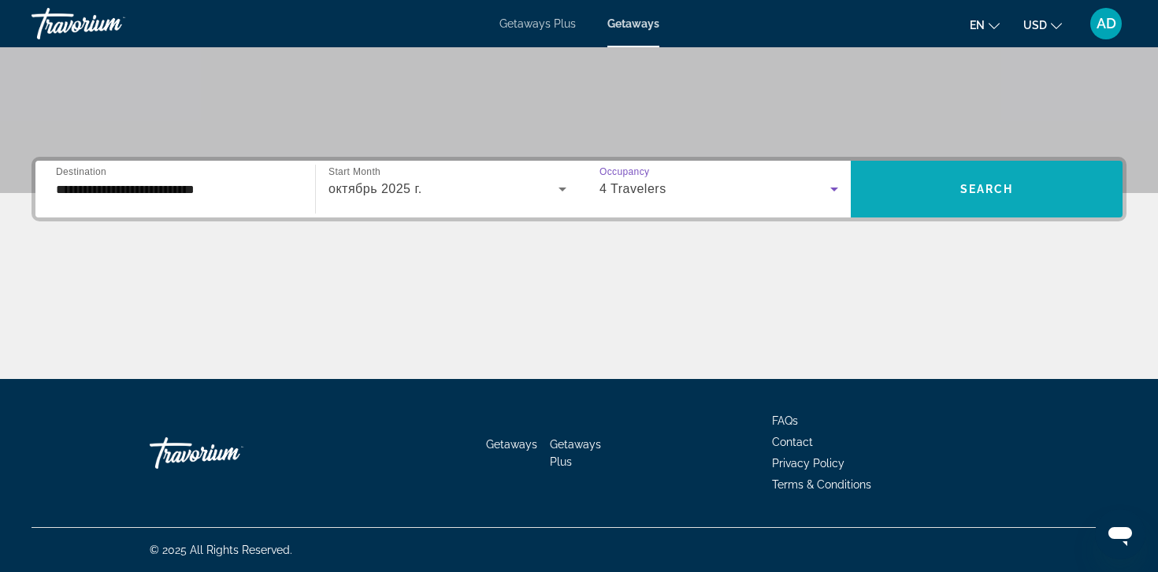
click at [946, 180] on span "Search widget" at bounding box center [987, 189] width 272 height 38
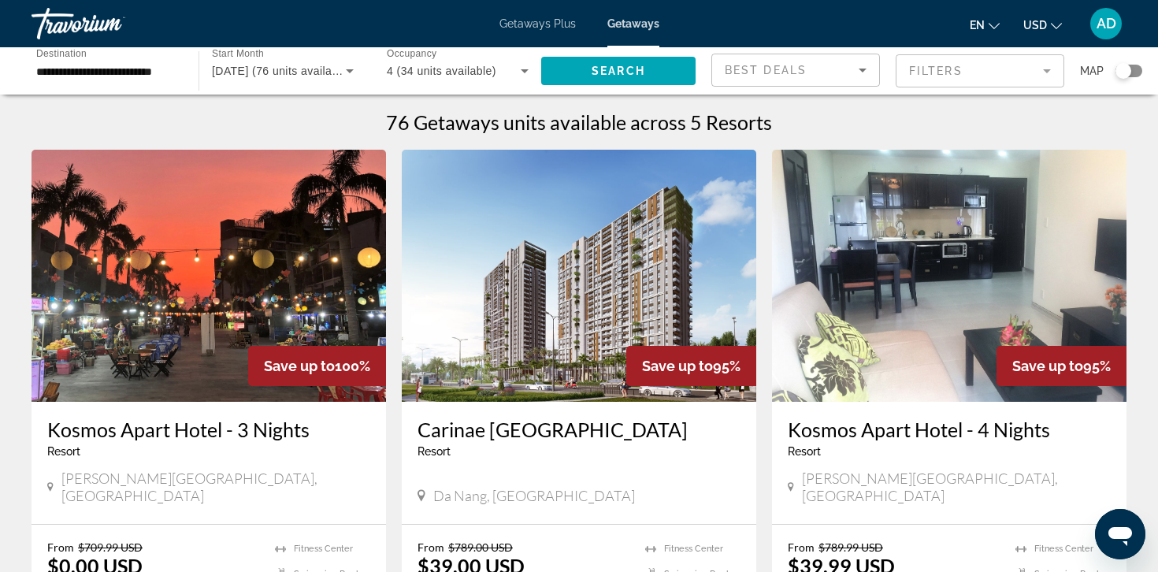
click at [549, 20] on span "Getaways Plus" at bounding box center [538, 23] width 76 height 13
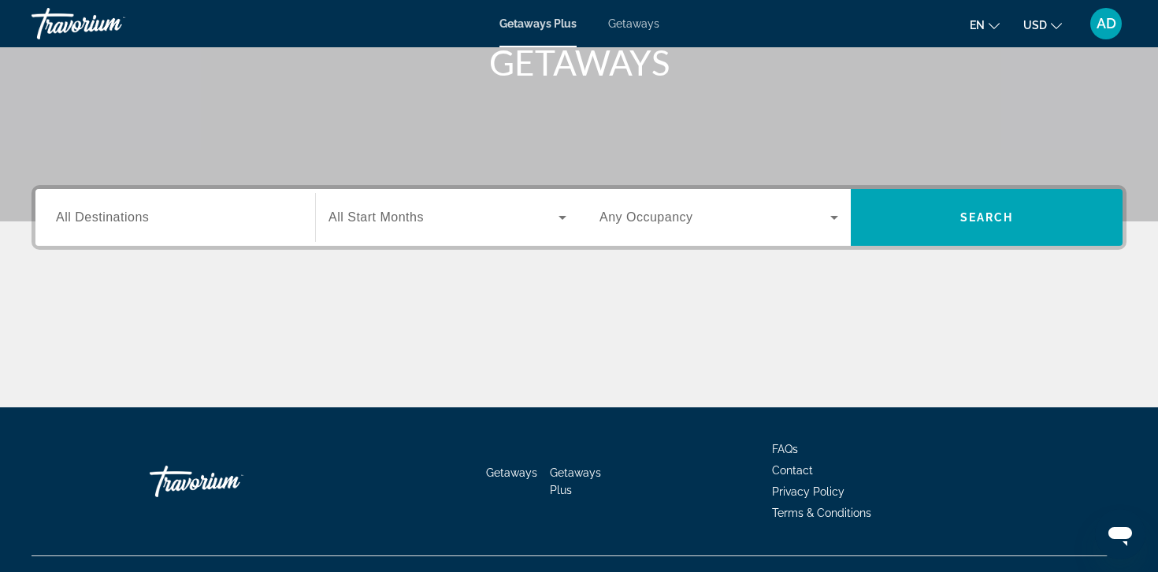
scroll to position [280, 0]
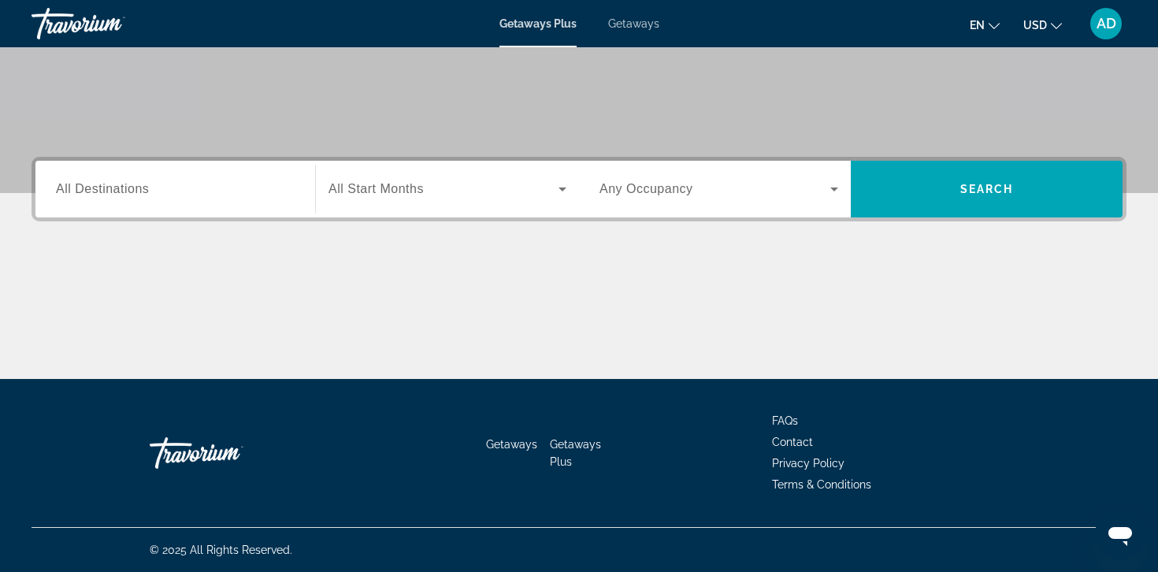
click at [218, 178] on div "Search widget" at bounding box center [175, 189] width 239 height 45
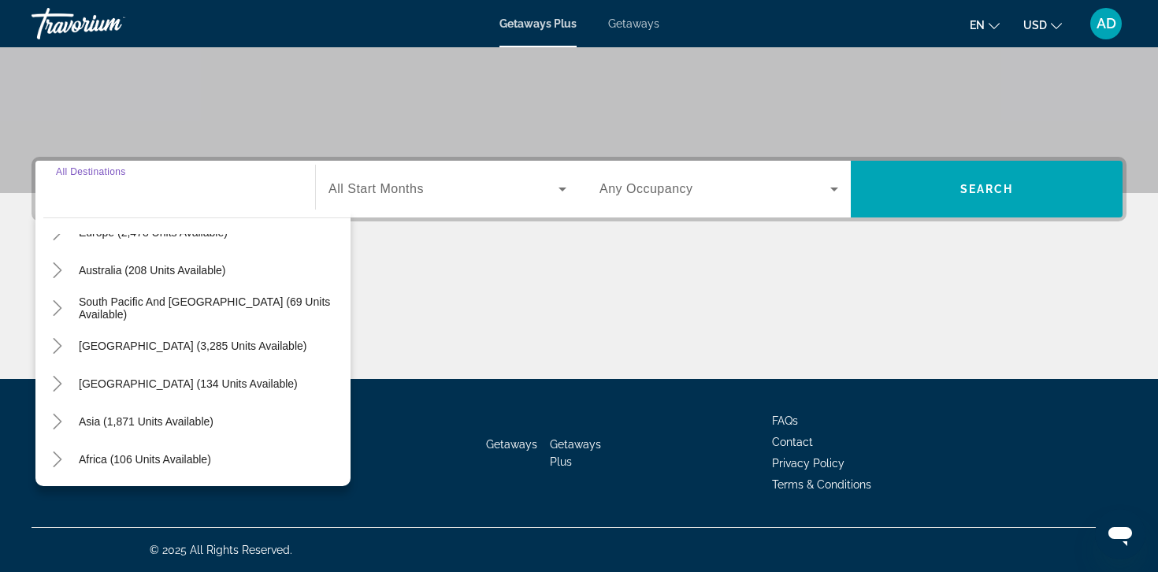
scroll to position [223, 0]
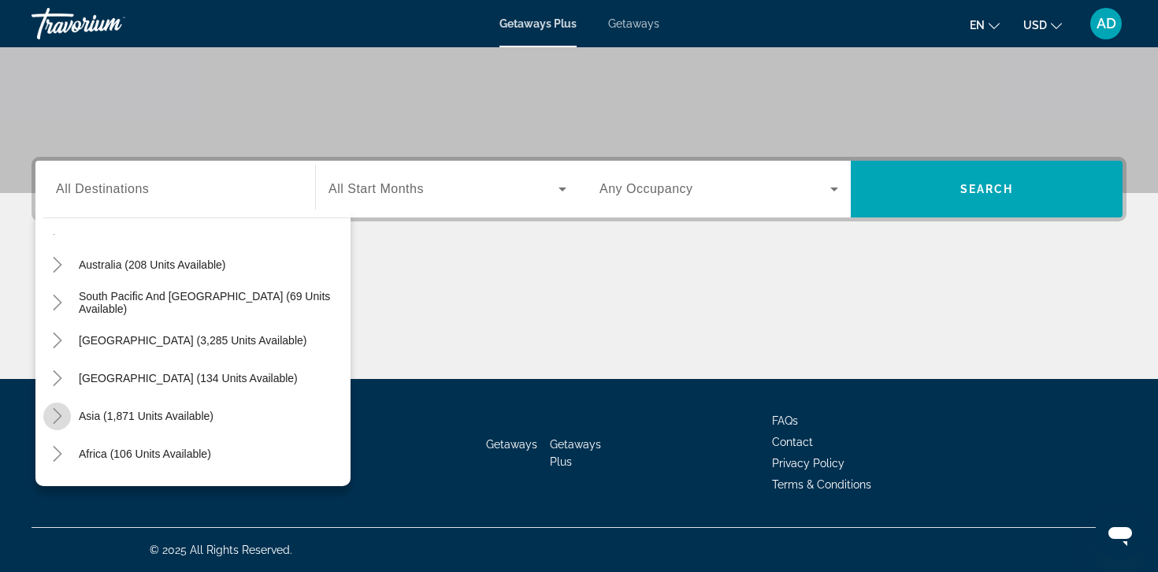
click at [50, 403] on mat-icon "Toggle Asia (1,871 units available)" at bounding box center [57, 417] width 28 height 28
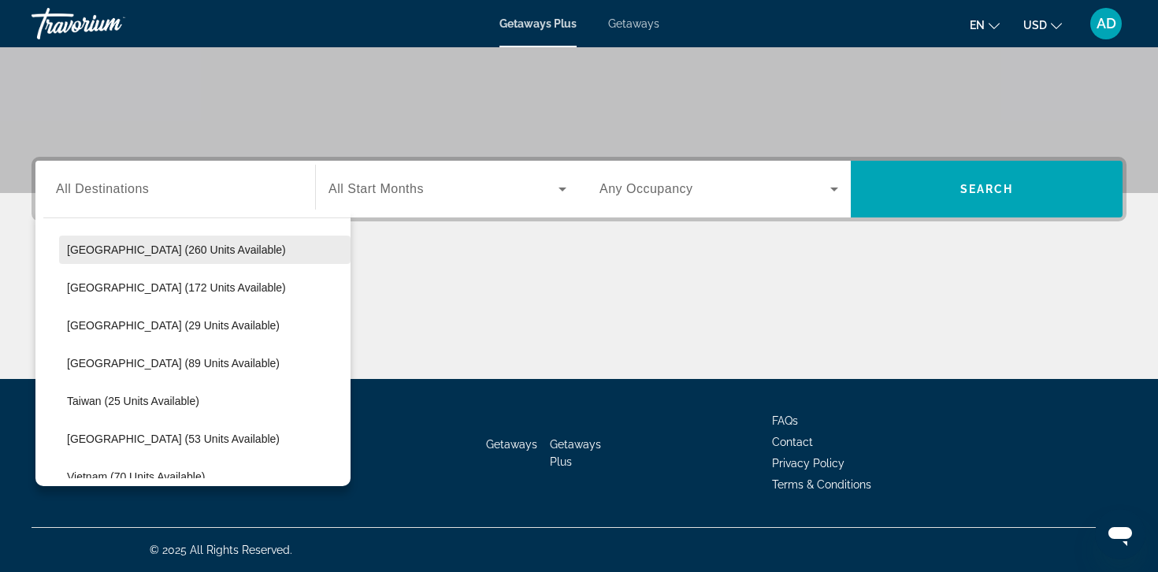
scroll to position [671, 0]
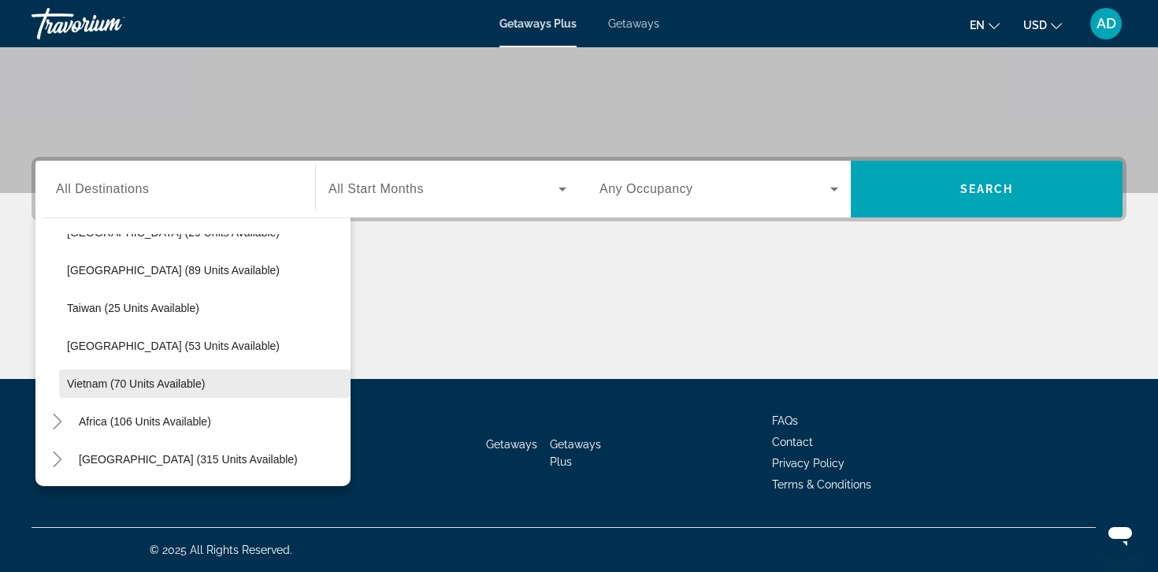
click at [84, 381] on span "Vietnam (70 units available)" at bounding box center [136, 383] width 138 height 13
type input "**********"
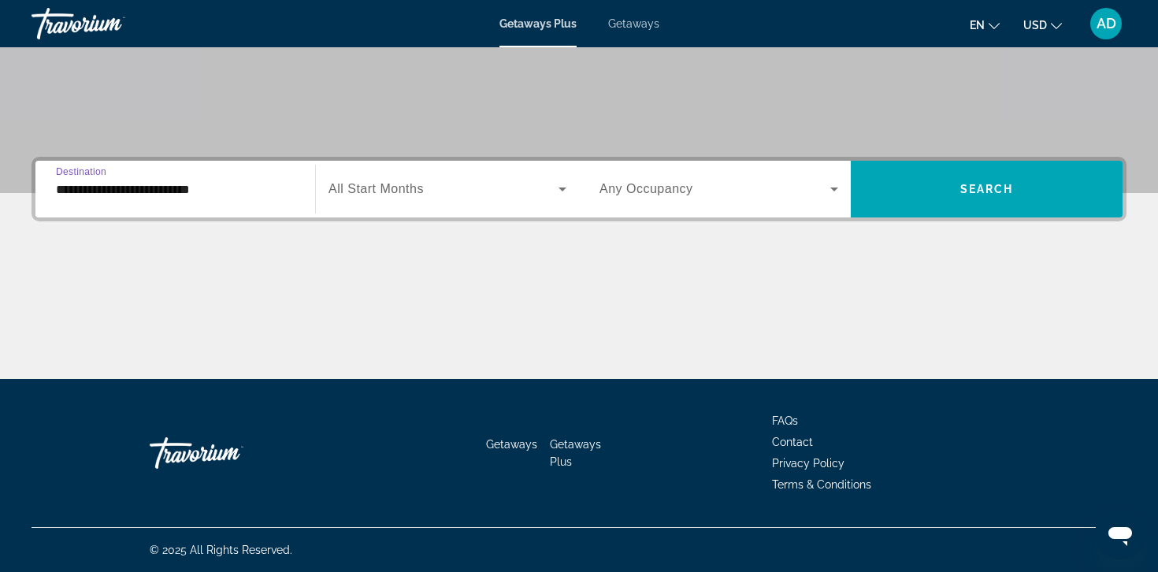
click at [377, 174] on div "Search widget" at bounding box center [448, 189] width 238 height 44
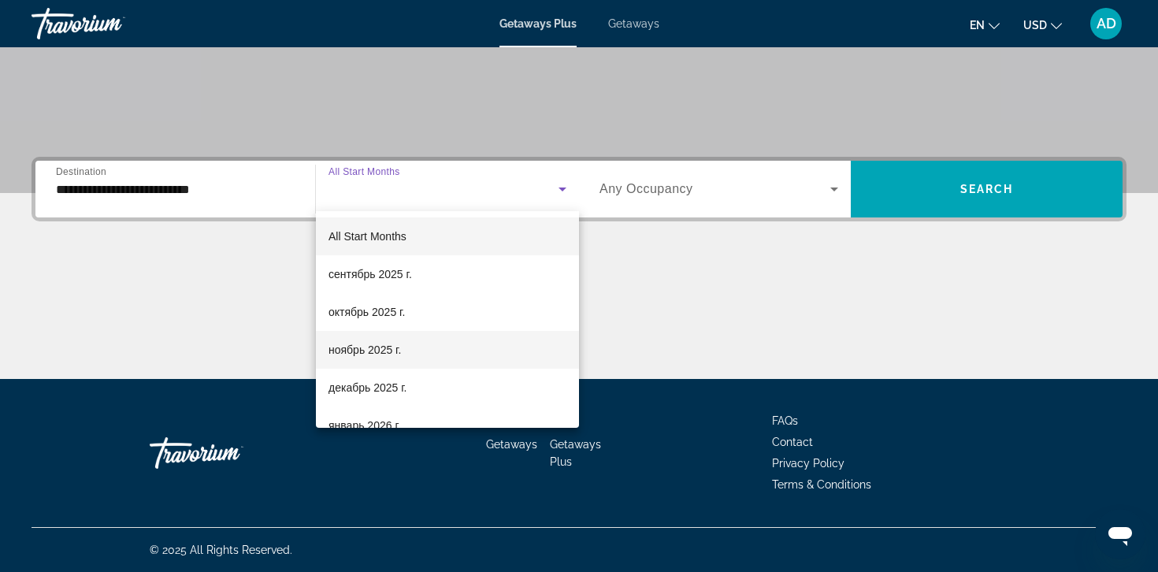
click at [355, 355] on span "ноябрь 2025 г." at bounding box center [365, 349] width 72 height 19
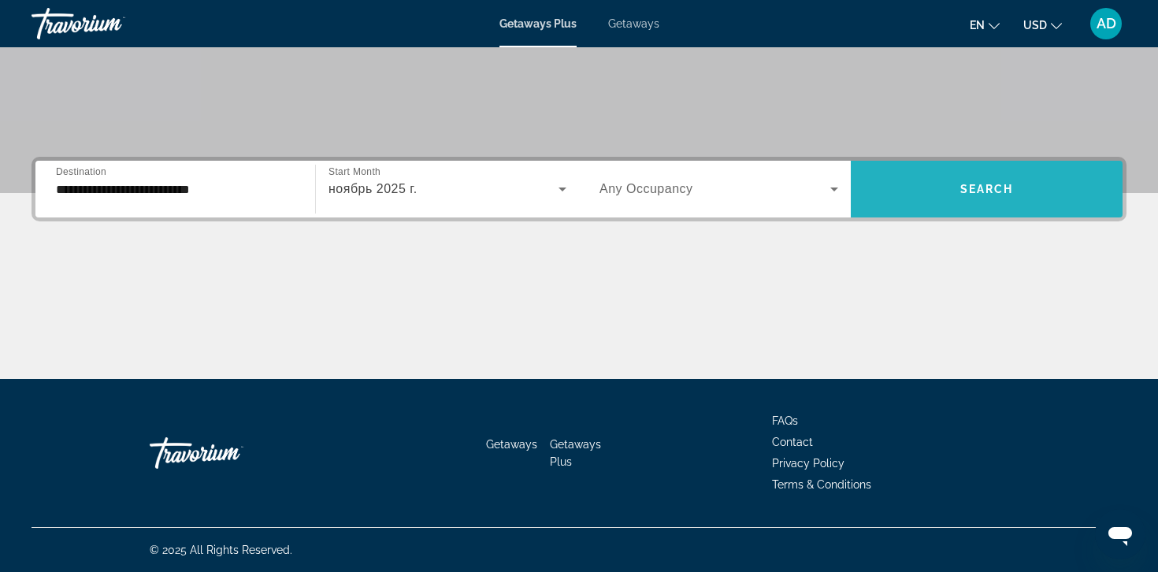
click at [893, 202] on span "Search widget" at bounding box center [987, 189] width 272 height 38
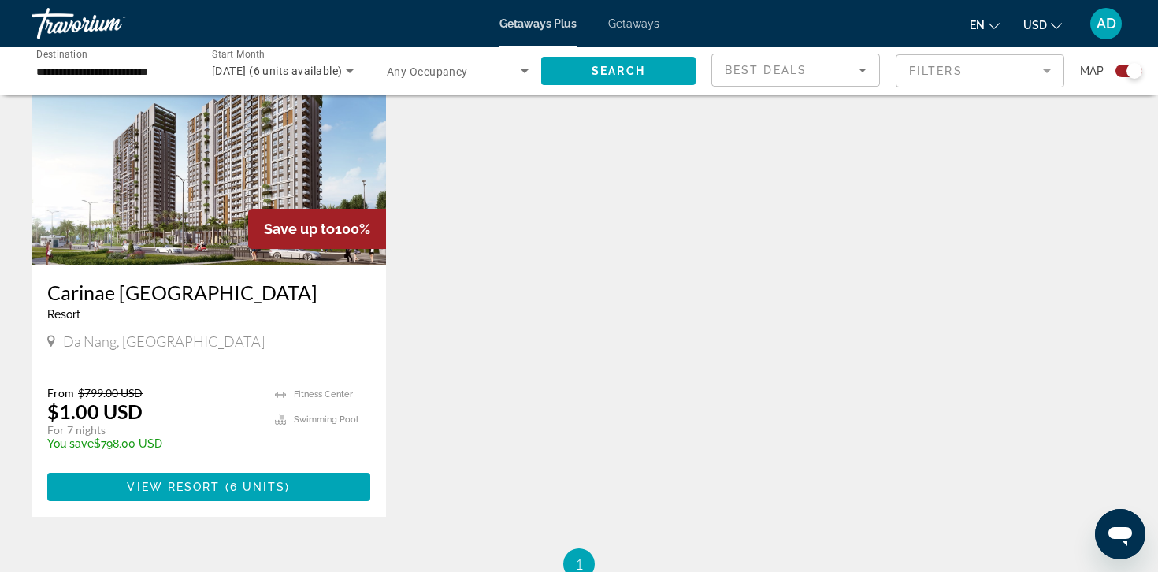
scroll to position [617, 0]
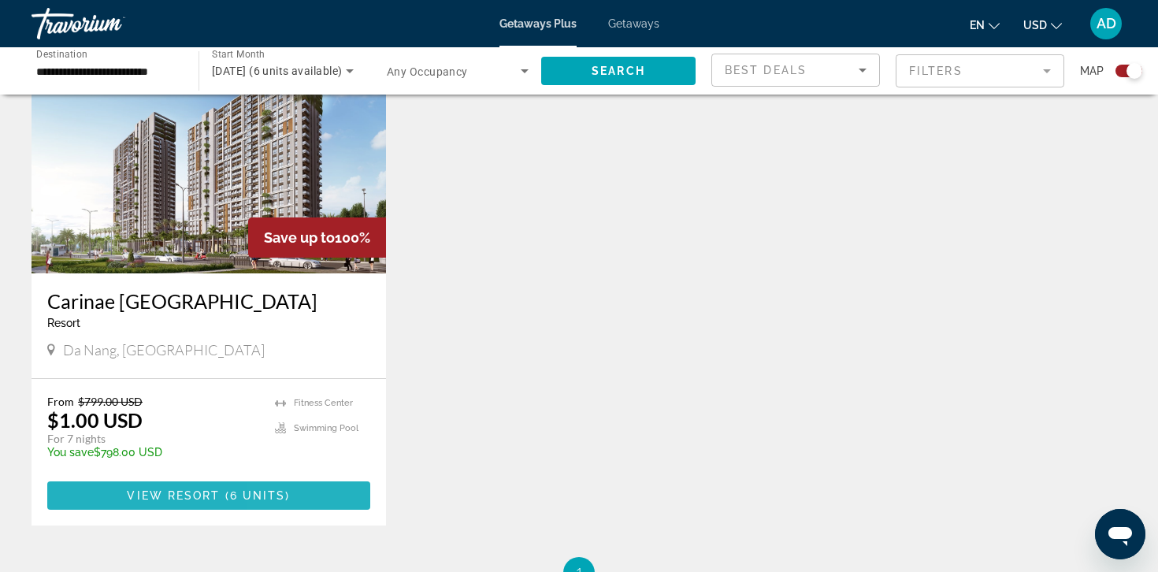
click at [301, 490] on span "Main content" at bounding box center [208, 496] width 323 height 38
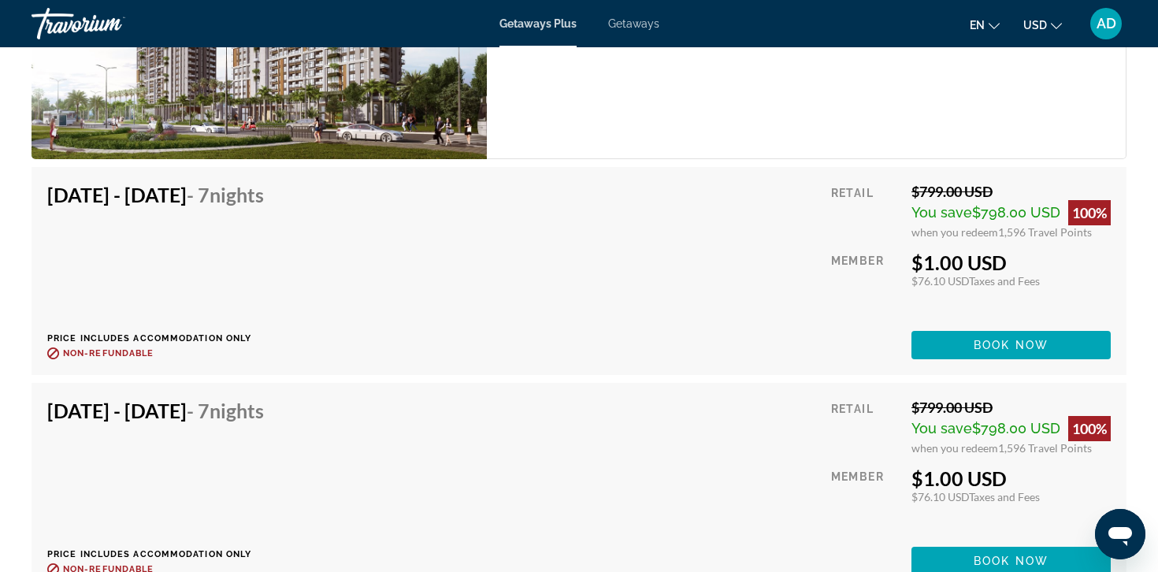
scroll to position [2574, 0]
